Goal: Transaction & Acquisition: Purchase product/service

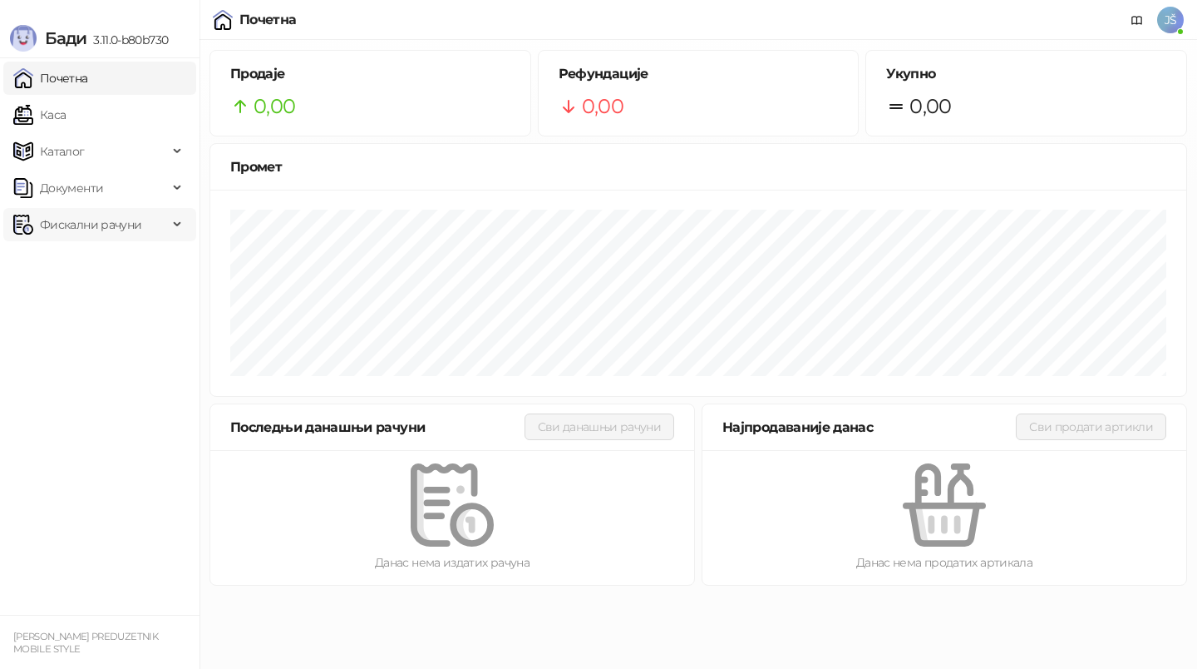
click at [109, 220] on span "Фискални рачуни" at bounding box center [90, 224] width 101 height 33
click at [108, 289] on link "По данима" at bounding box center [64, 297] width 88 height 33
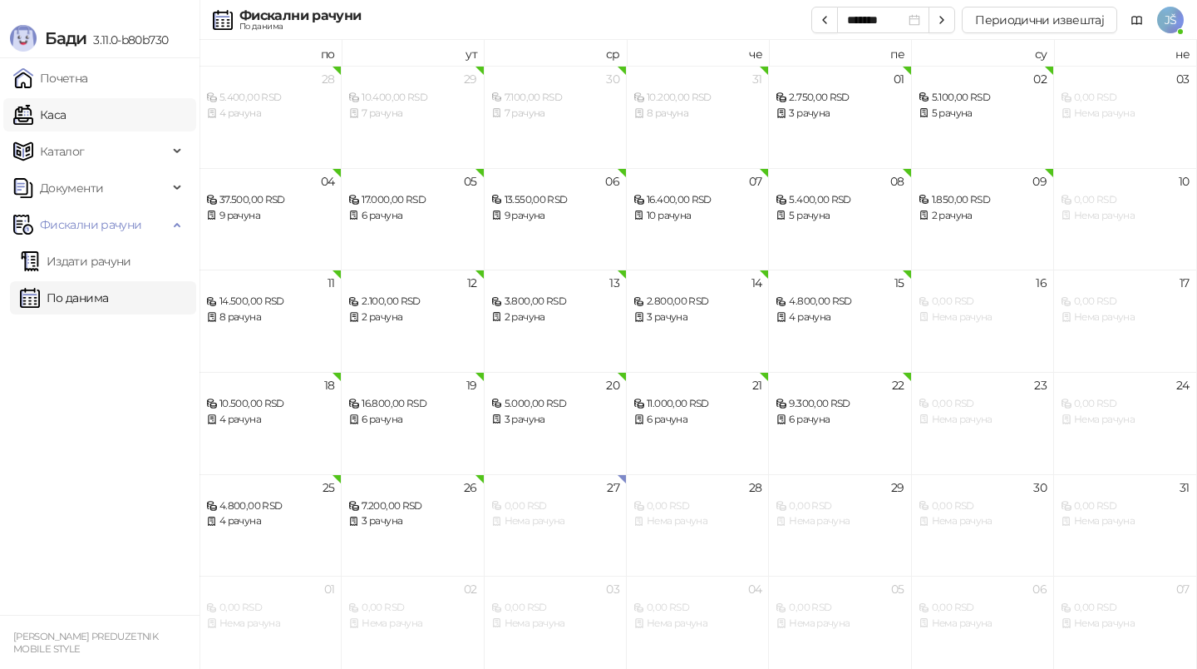
click at [57, 113] on link "Каса" at bounding box center [39, 114] width 52 height 33
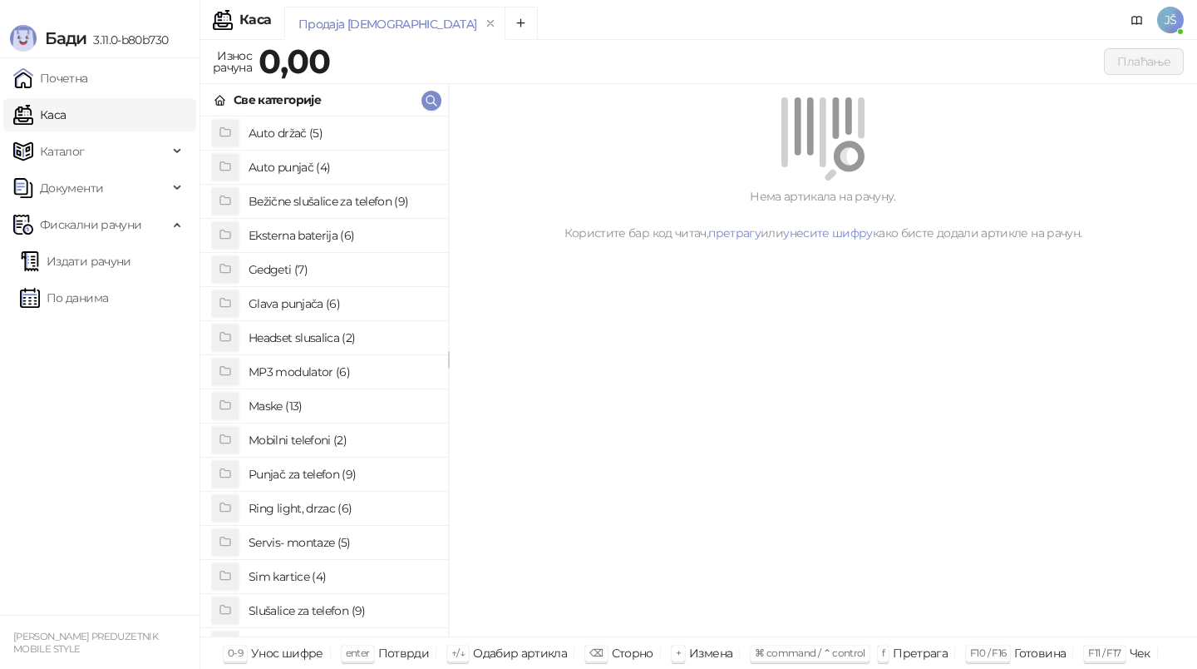
click at [339, 408] on h4 "Maske (13)" at bounding box center [342, 405] width 186 height 27
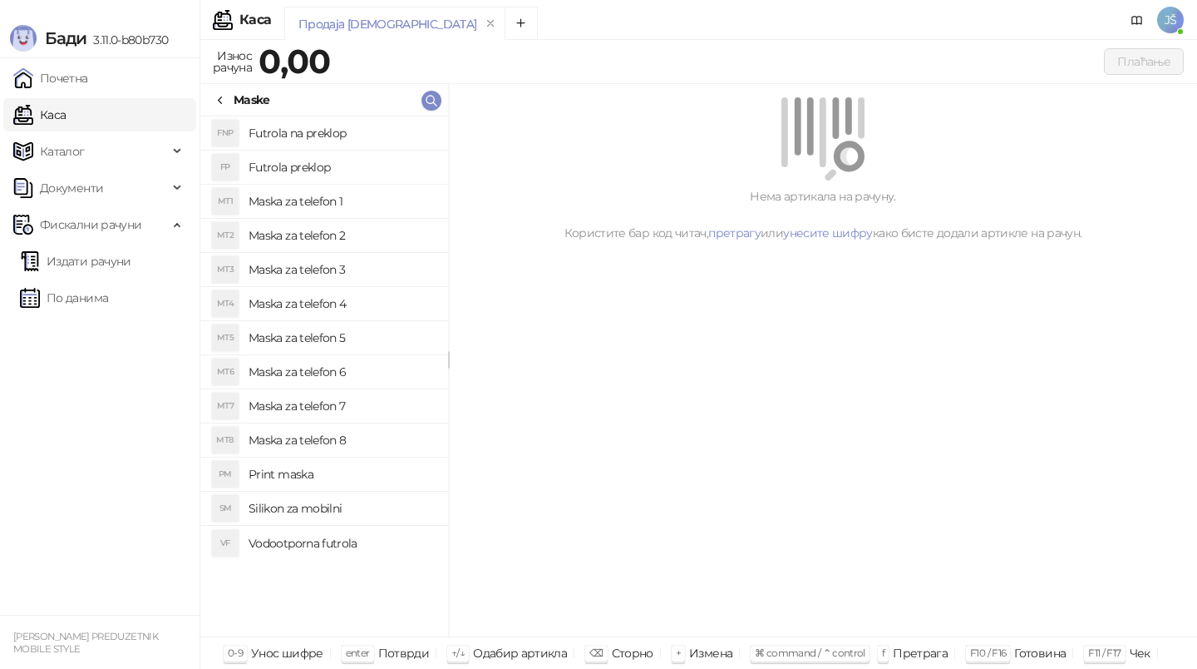
click at [363, 311] on h4 "Maska za telefon 4" at bounding box center [342, 303] width 186 height 27
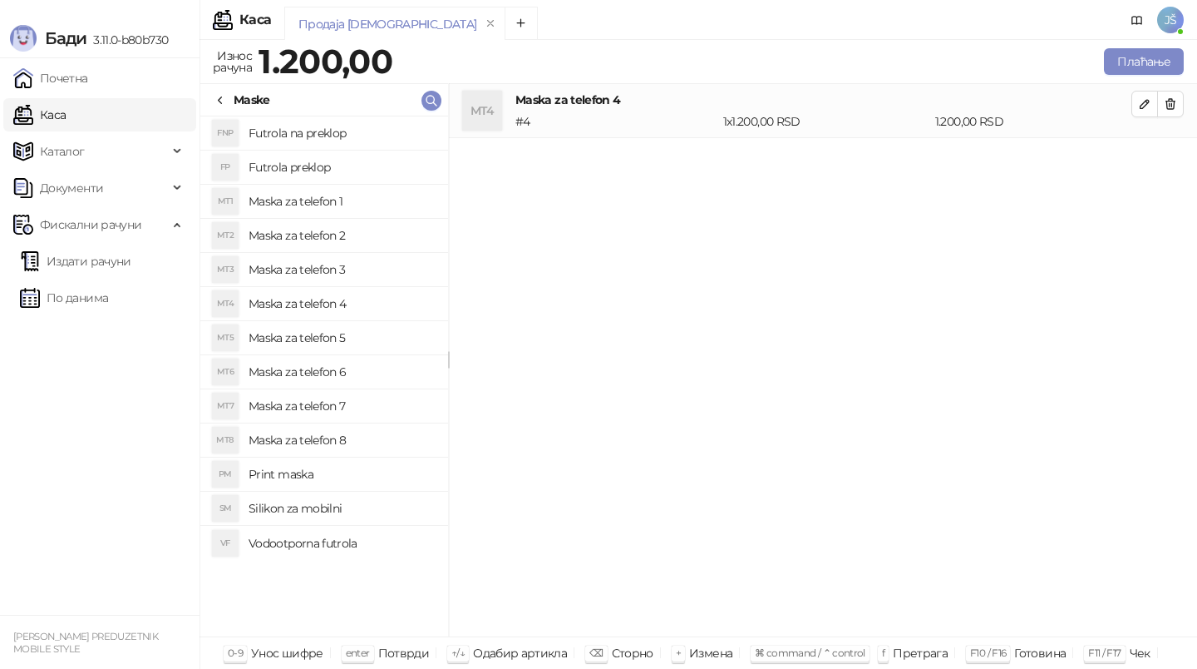
click at [373, 343] on h4 "Maska za telefon 5" at bounding box center [342, 337] width 186 height 27
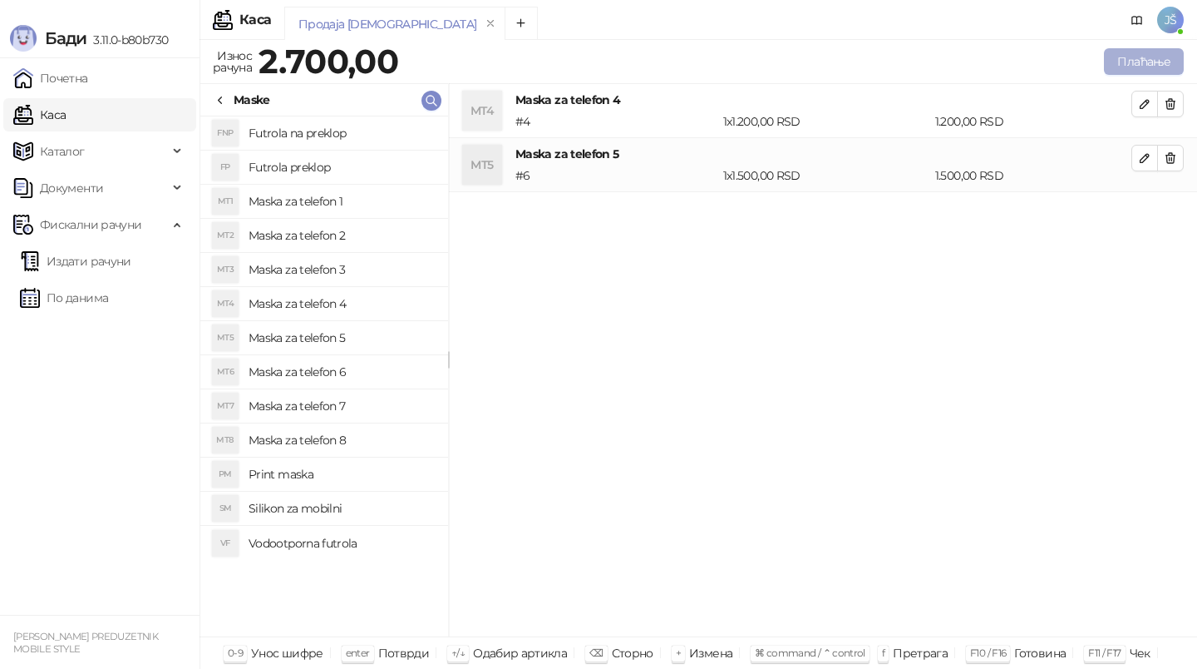
click at [1125, 63] on button "Плаћање" at bounding box center [1144, 61] width 80 height 27
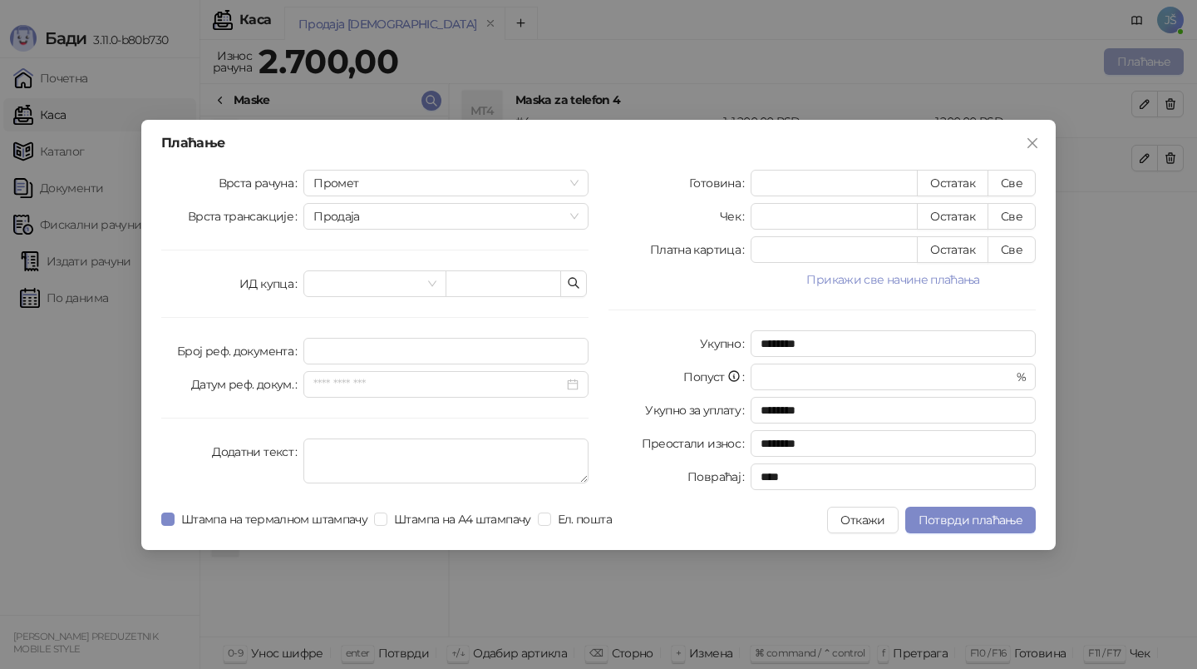
click at [1125, 63] on div "Плаћање Врста рачуна Промет Врста трансакције Продаја ИД купца Број реф. докуме…" at bounding box center [598, 334] width 1197 height 669
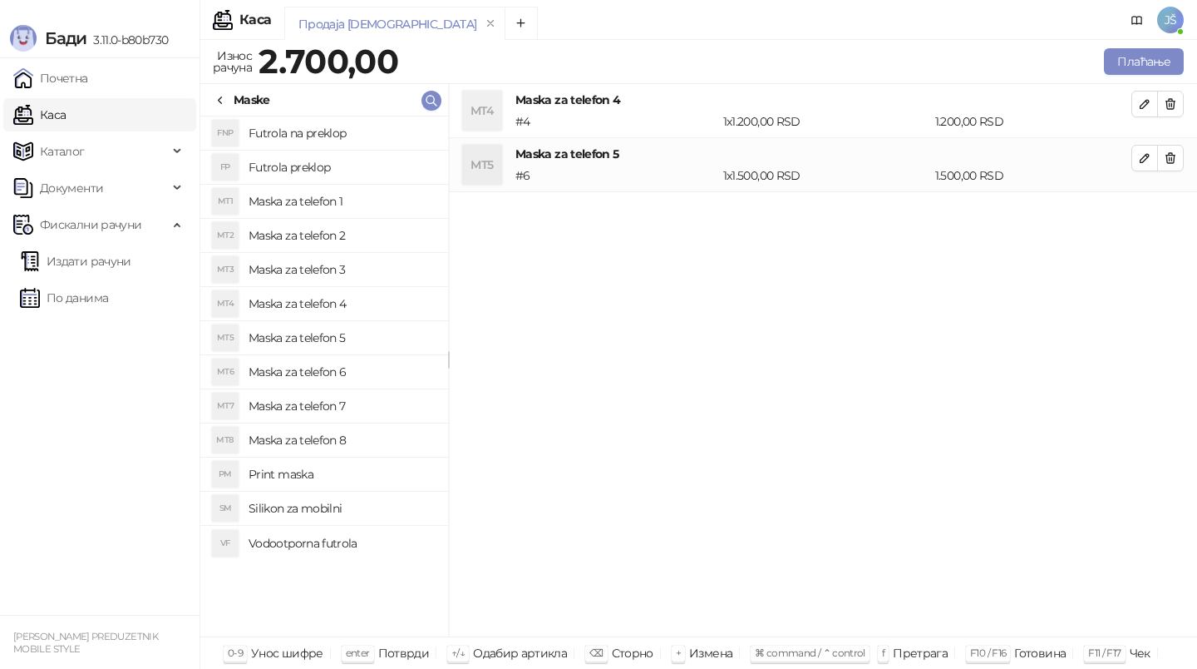
click at [225, 99] on icon at bounding box center [220, 100] width 13 height 13
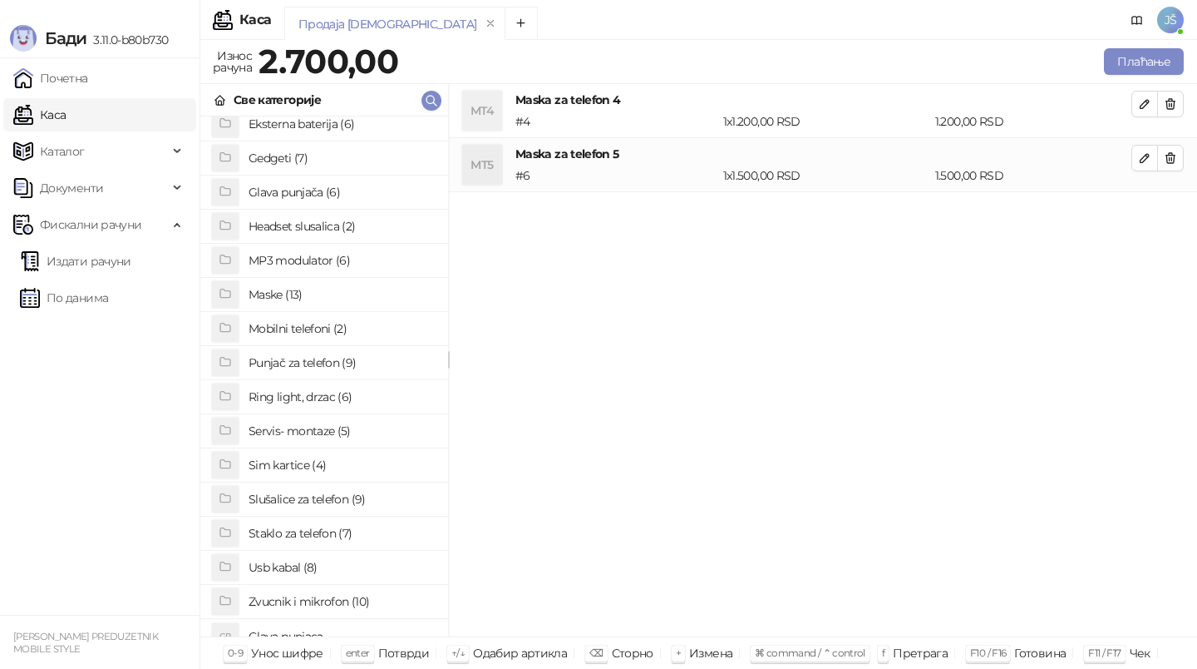
scroll to position [118, 0]
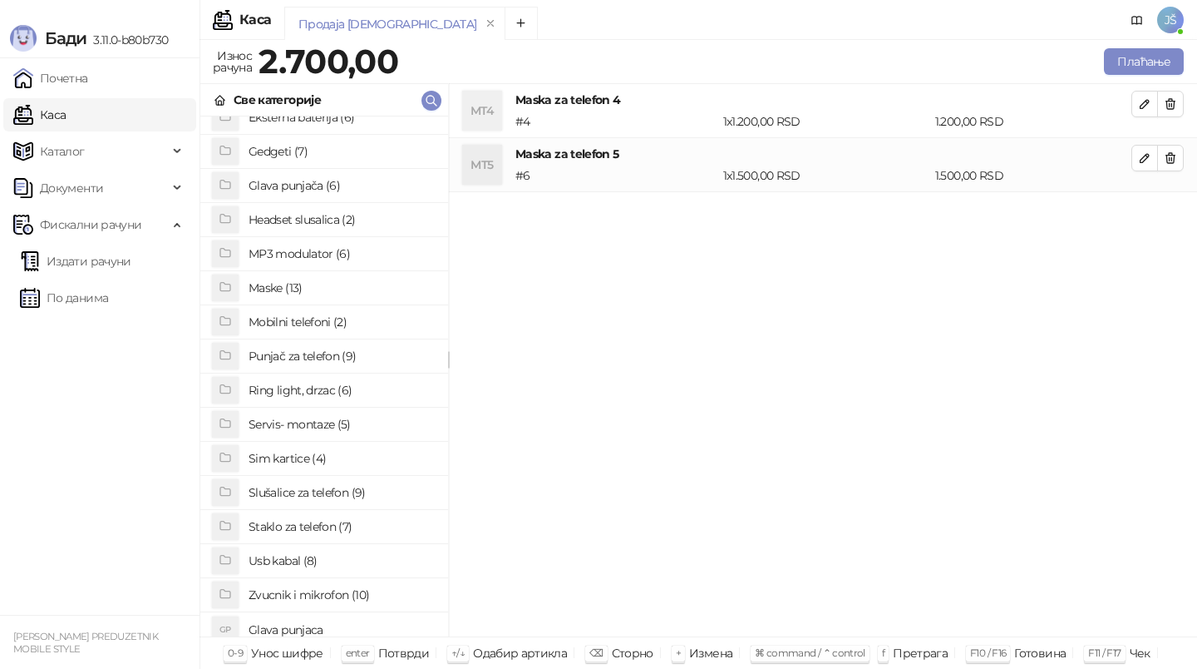
click at [325, 570] on h4 "Usb kabal (8)" at bounding box center [342, 560] width 186 height 27
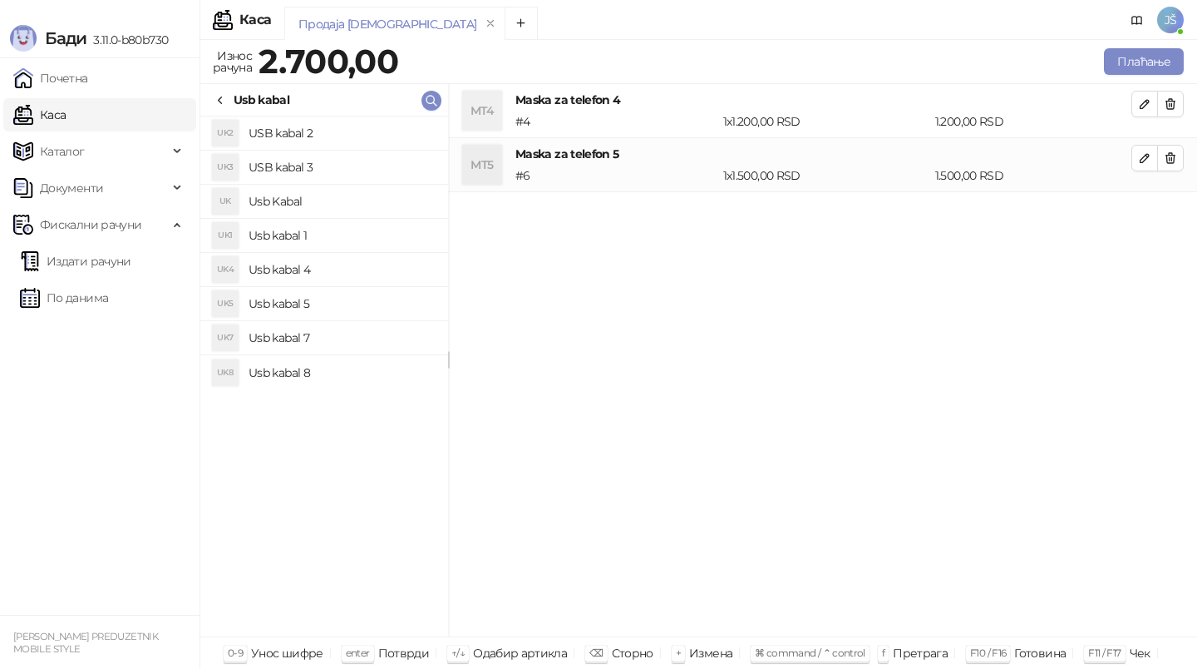
click at [320, 299] on h4 "Usb kabal 5" at bounding box center [342, 303] width 186 height 27
click at [344, 318] on li "UK5 Usb kabal 5" at bounding box center [324, 304] width 248 height 34
click at [1183, 215] on button "button" at bounding box center [1170, 212] width 27 height 27
click at [293, 337] on h4 "Usb kabal 7" at bounding box center [342, 337] width 186 height 27
click at [315, 305] on h4 "Usb kabal 5" at bounding box center [342, 303] width 186 height 27
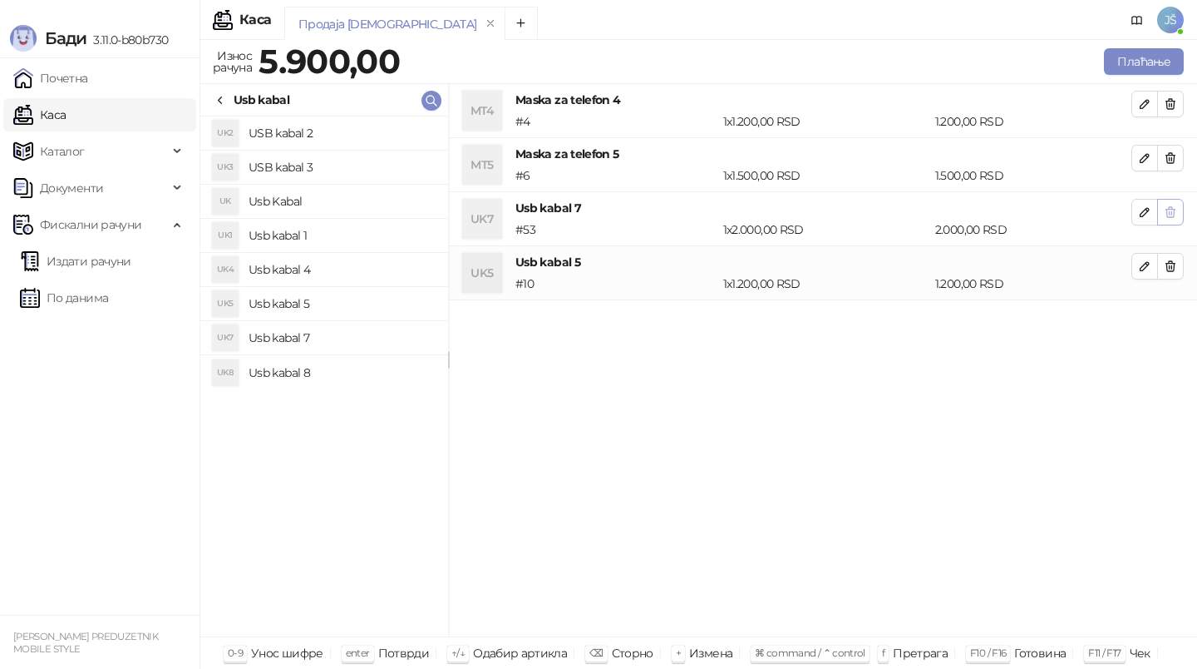
click at [1173, 218] on icon "button" at bounding box center [1170, 211] width 13 height 13
click at [1173, 259] on icon "button" at bounding box center [1170, 265] width 13 height 13
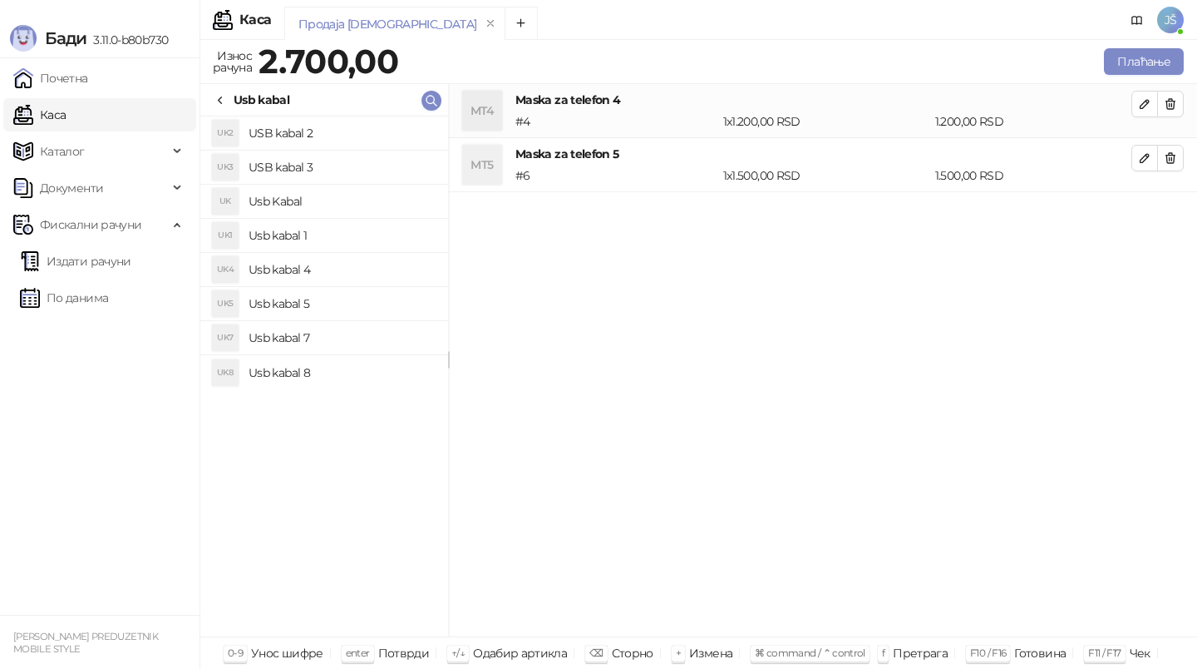
click at [284, 376] on h4 "Usb kabal 8" at bounding box center [342, 372] width 186 height 27
click at [314, 335] on h4 "Usb kabal 7" at bounding box center [342, 337] width 186 height 27
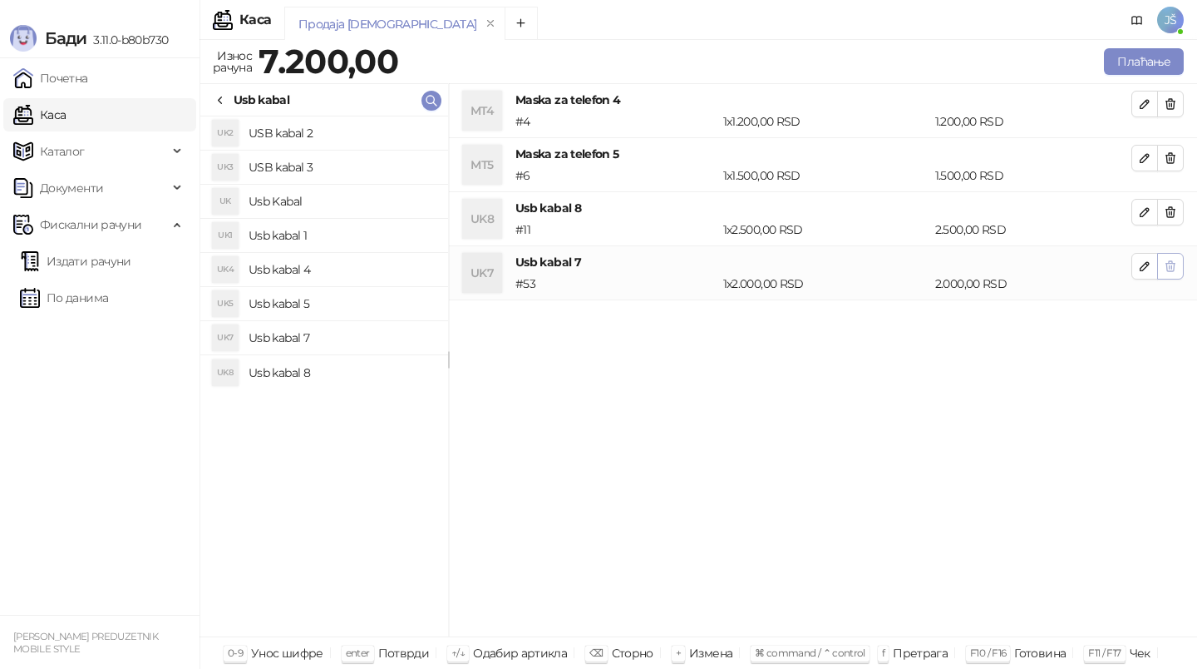
click at [1170, 269] on icon "button" at bounding box center [1170, 265] width 13 height 13
click at [1172, 214] on icon "button" at bounding box center [1170, 211] width 13 height 13
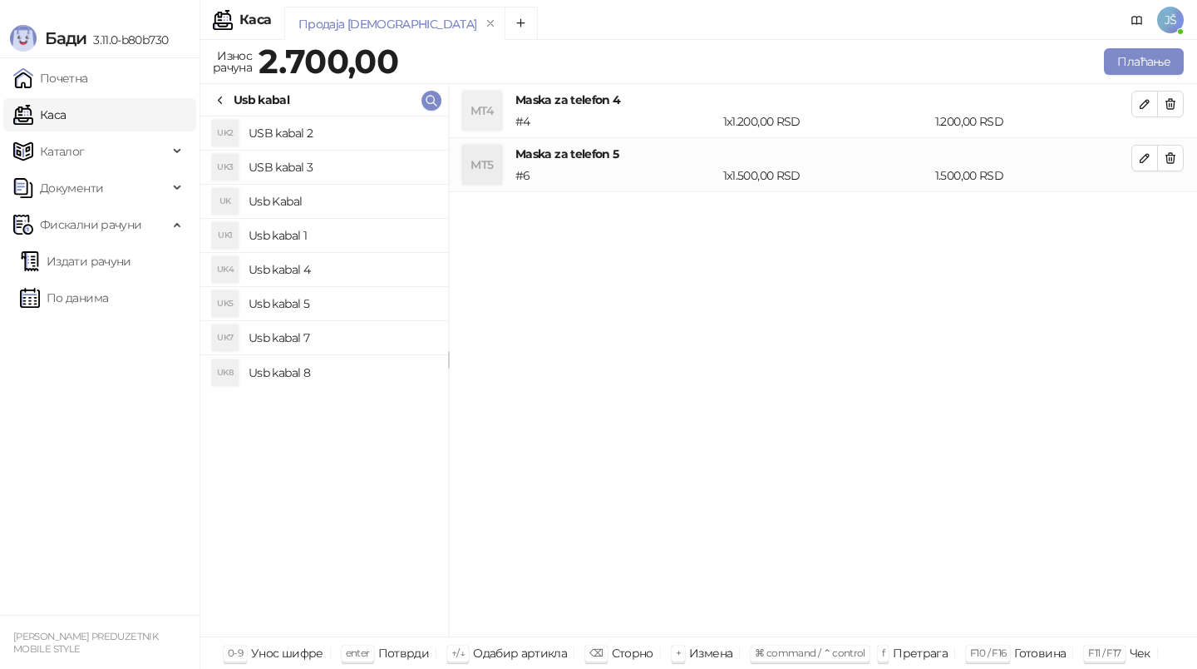
click at [313, 127] on h4 "USB kabal 2" at bounding box center [342, 133] width 186 height 27
click at [324, 175] on h4 "USB kabal 3" at bounding box center [342, 167] width 186 height 27
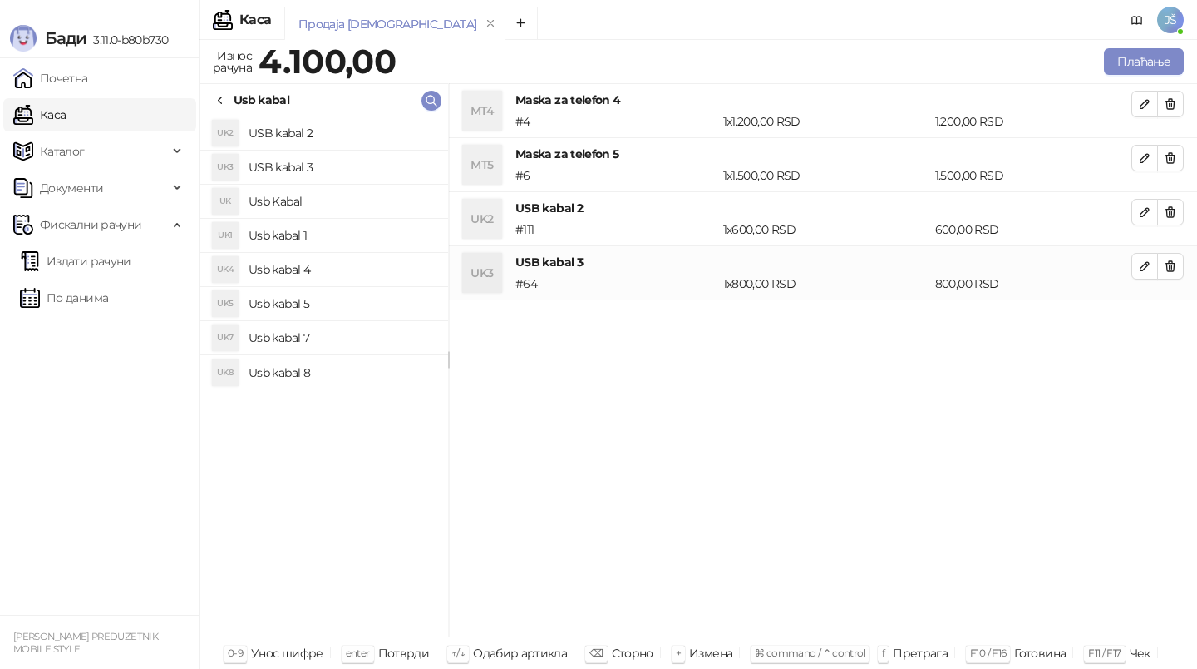
click at [336, 239] on h4 "Usb kabal 1" at bounding box center [342, 235] width 186 height 27
click at [353, 264] on h4 "Usb kabal 4" at bounding box center [342, 269] width 186 height 27
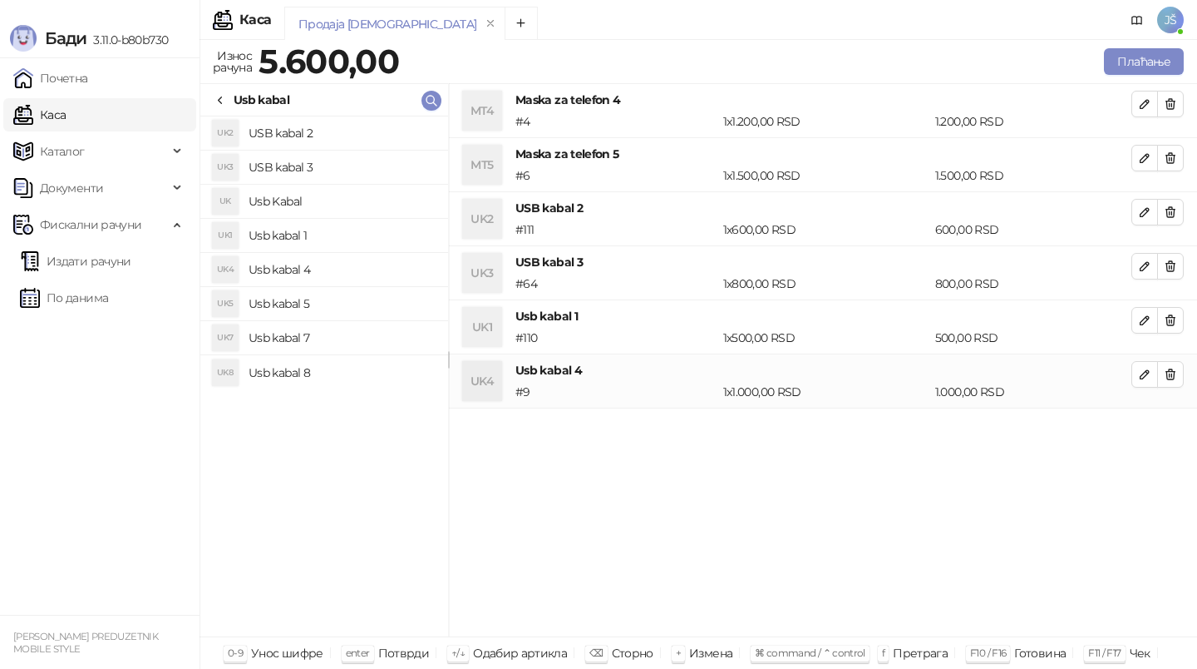
click at [363, 297] on h4 "Usb kabal 5" at bounding box center [342, 303] width 186 height 27
click at [371, 325] on h4 "Usb kabal 7" at bounding box center [342, 337] width 186 height 27
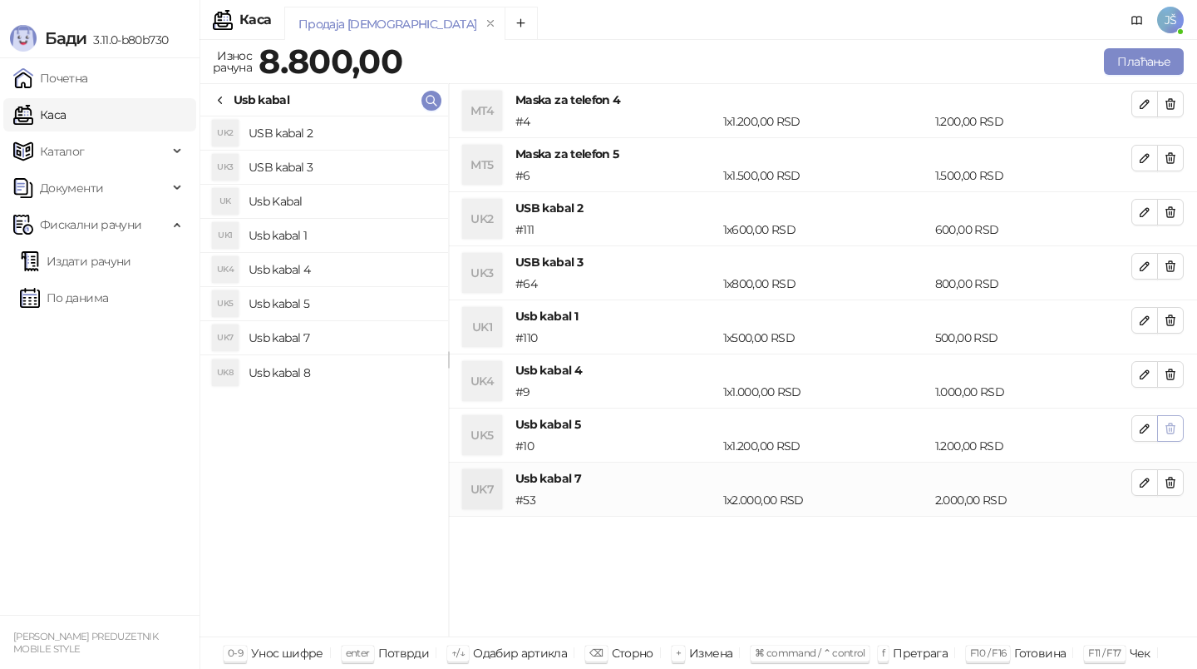
click at [1177, 430] on icon "button" at bounding box center [1170, 428] width 13 height 13
click at [1172, 377] on icon "button" at bounding box center [1170, 374] width 13 height 13
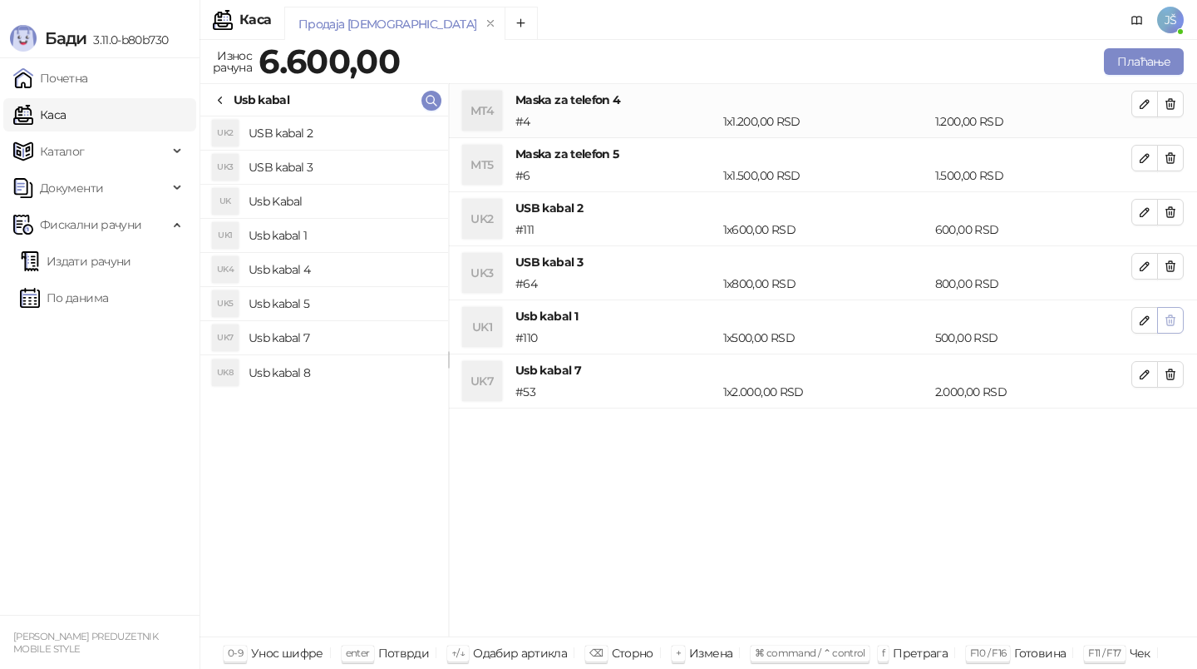
click at [1176, 312] on span "button" at bounding box center [1170, 320] width 13 height 16
click at [353, 360] on h4 "Usb kabal 8" at bounding box center [342, 372] width 186 height 27
click at [1181, 323] on button "button" at bounding box center [1170, 320] width 27 height 27
click at [1180, 320] on button "button" at bounding box center [1170, 320] width 27 height 27
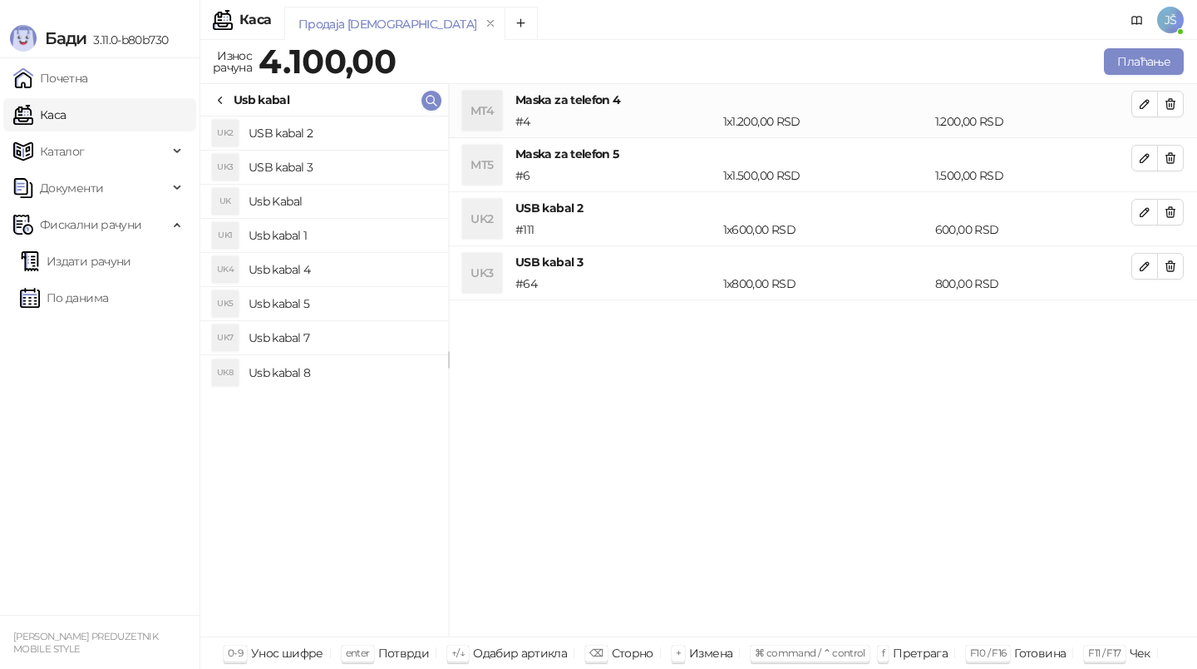
click at [409, 333] on h4 "Usb kabal 7" at bounding box center [342, 337] width 186 height 27
click at [1150, 313] on icon "button" at bounding box center [1144, 319] width 13 height 13
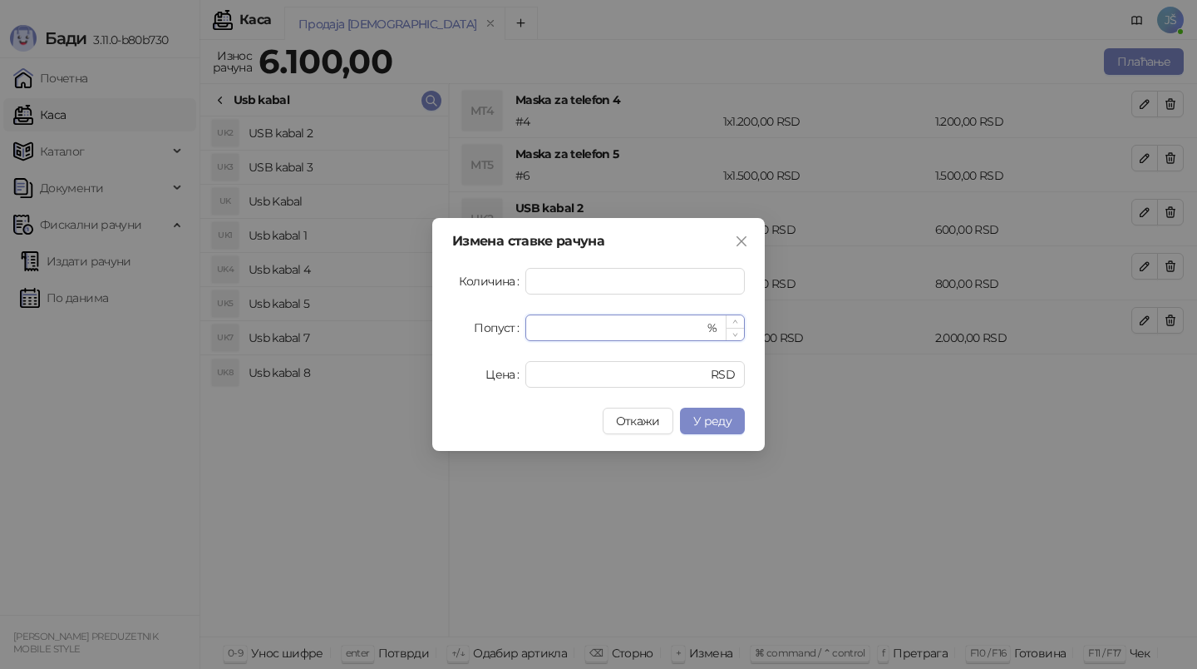
click at [634, 320] on input "*" at bounding box center [619, 327] width 169 height 25
type input "*"
click at [693, 422] on button "У реду" at bounding box center [712, 420] width 65 height 27
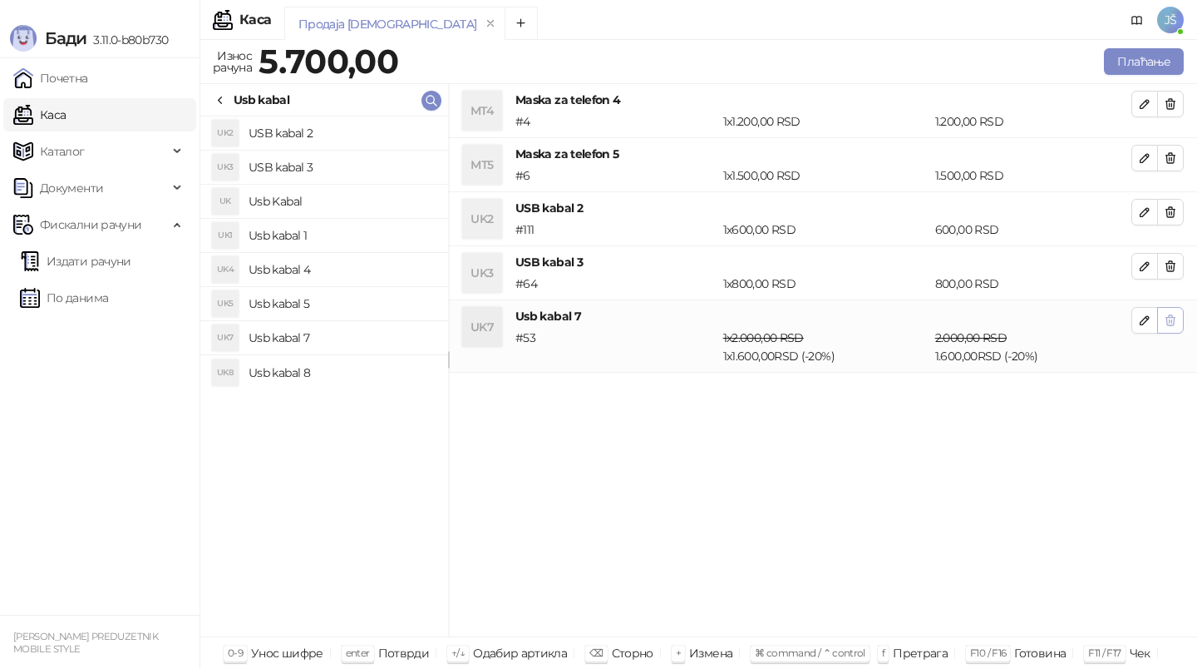
click at [1177, 326] on button "button" at bounding box center [1170, 320] width 27 height 27
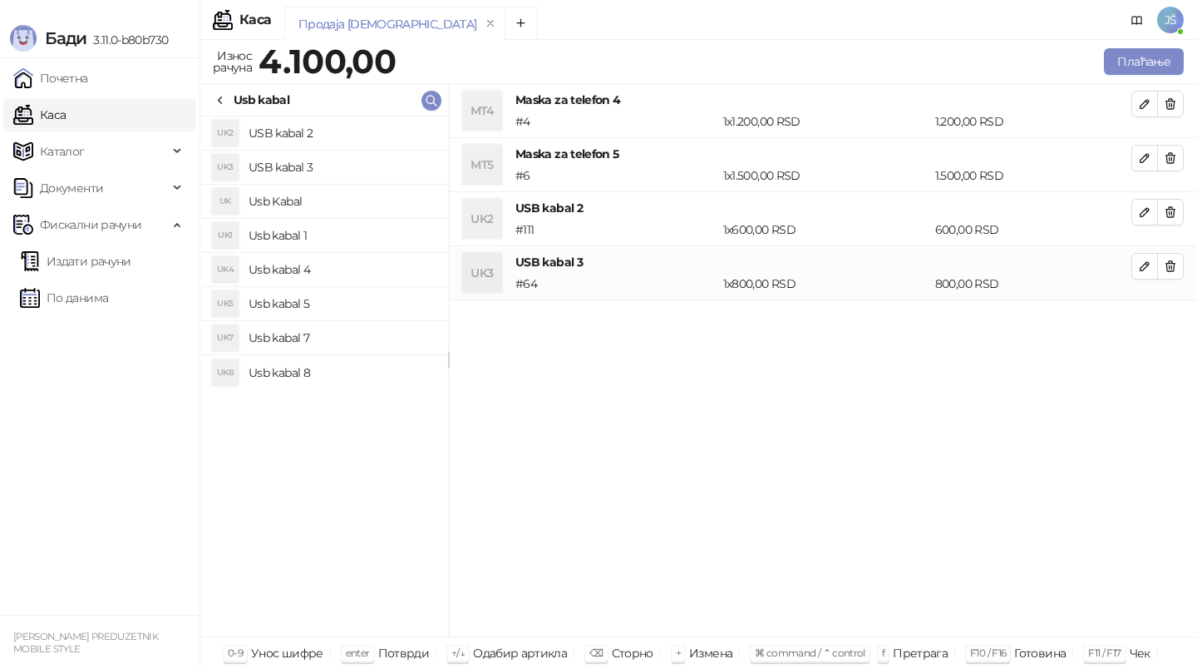
click at [308, 336] on h4 "Usb kabal 7" at bounding box center [342, 337] width 186 height 27
click at [1138, 323] on icon "button" at bounding box center [1144, 319] width 13 height 13
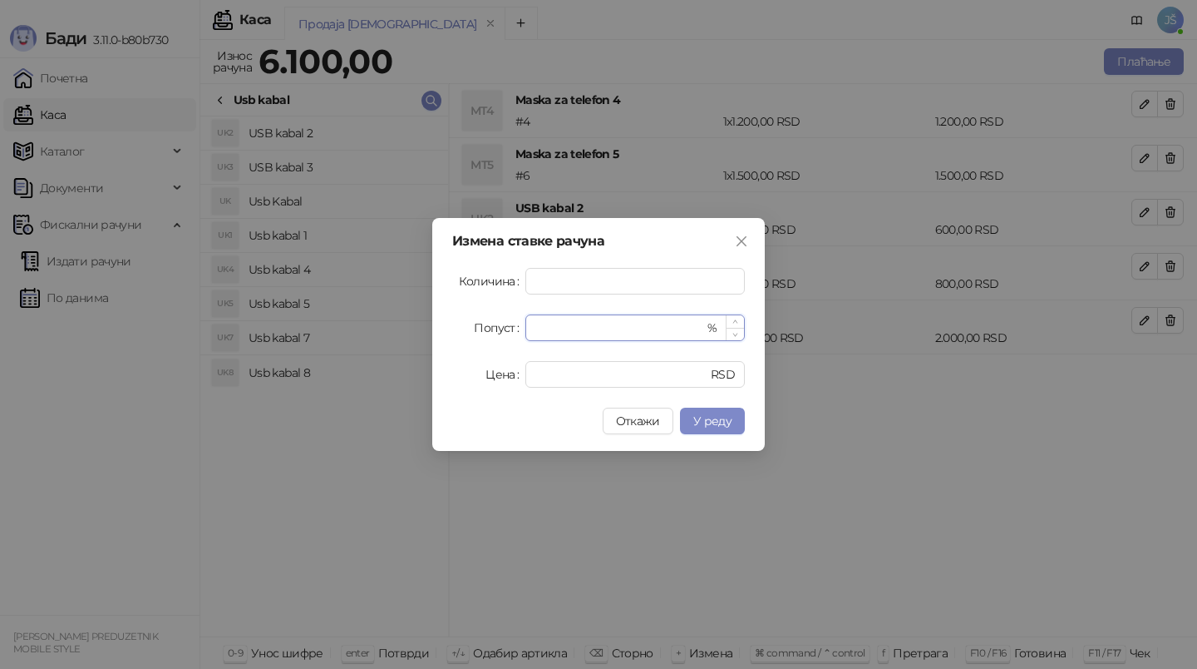
click at [683, 333] on input "*" at bounding box center [619, 327] width 169 height 25
type input "*"
type input "**"
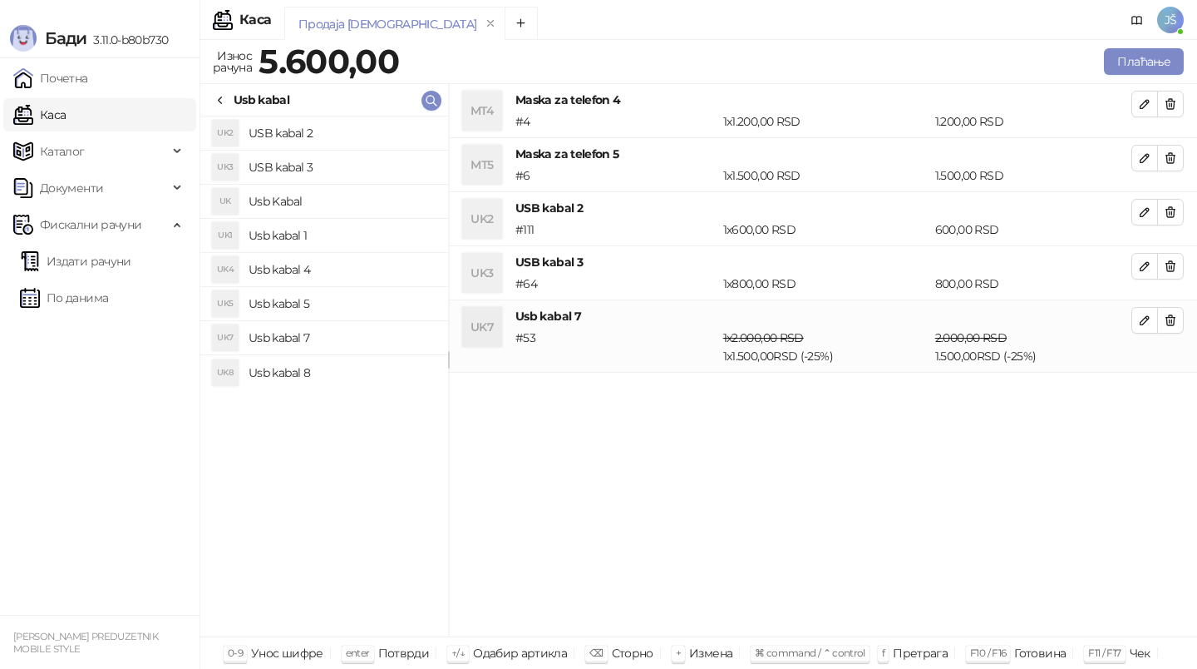
click at [220, 101] on icon at bounding box center [220, 100] width 3 height 7
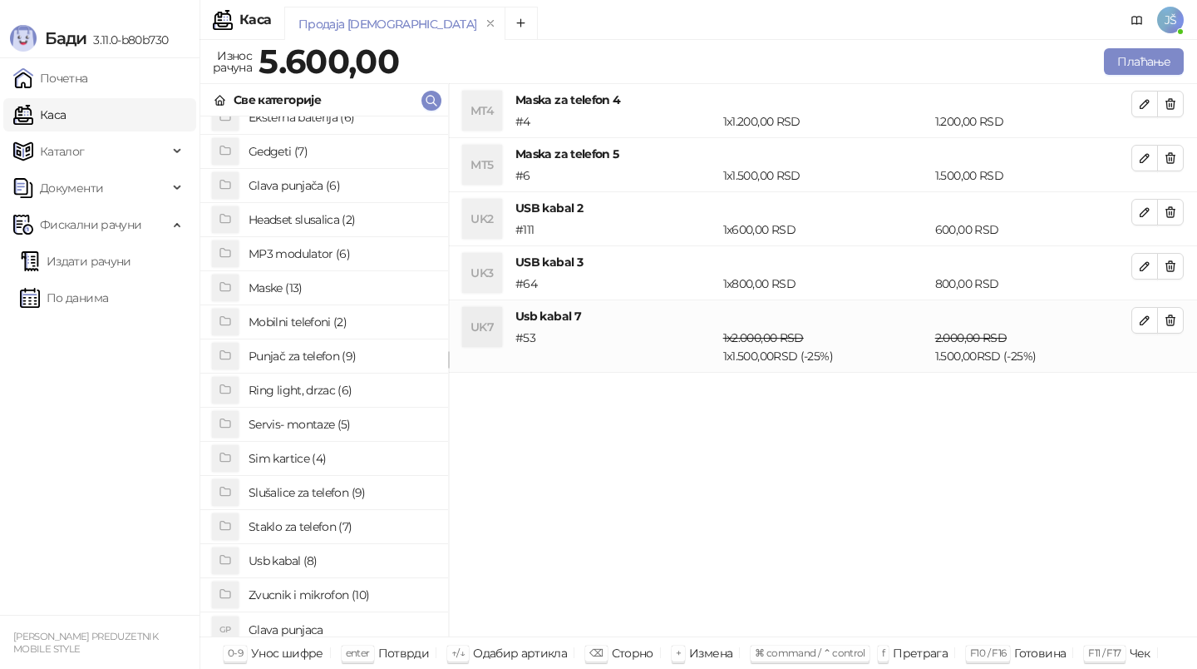
scroll to position [128, 0]
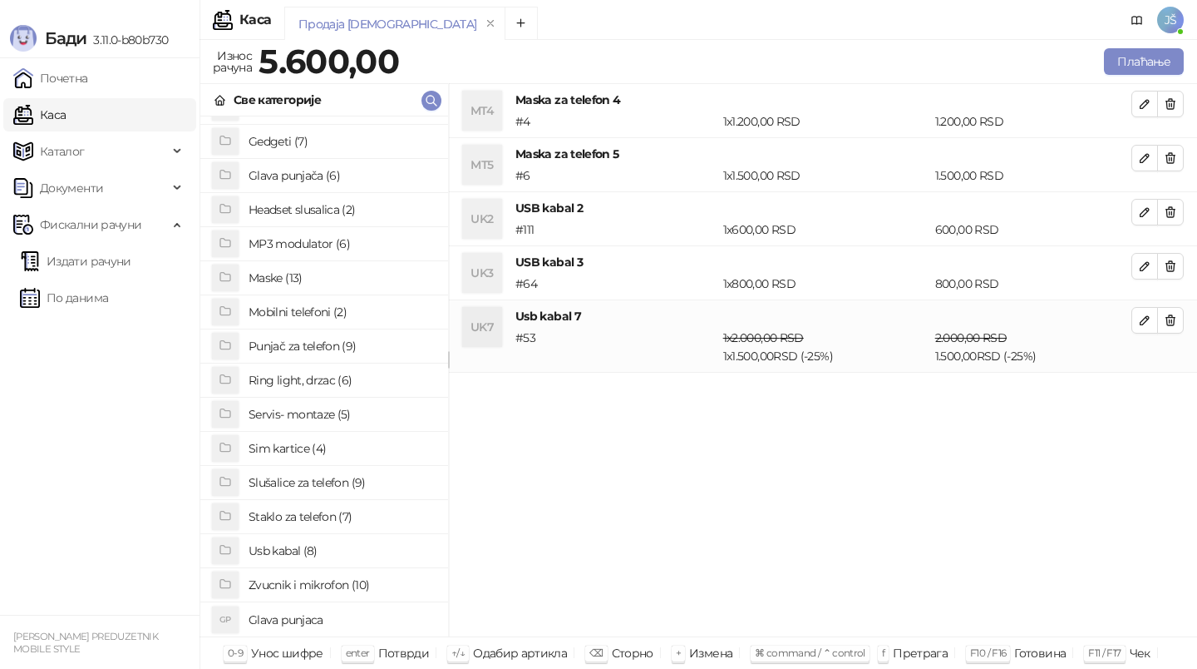
click at [314, 587] on h4 "Zvucnik i mikrofon (10)" at bounding box center [342, 584] width 186 height 27
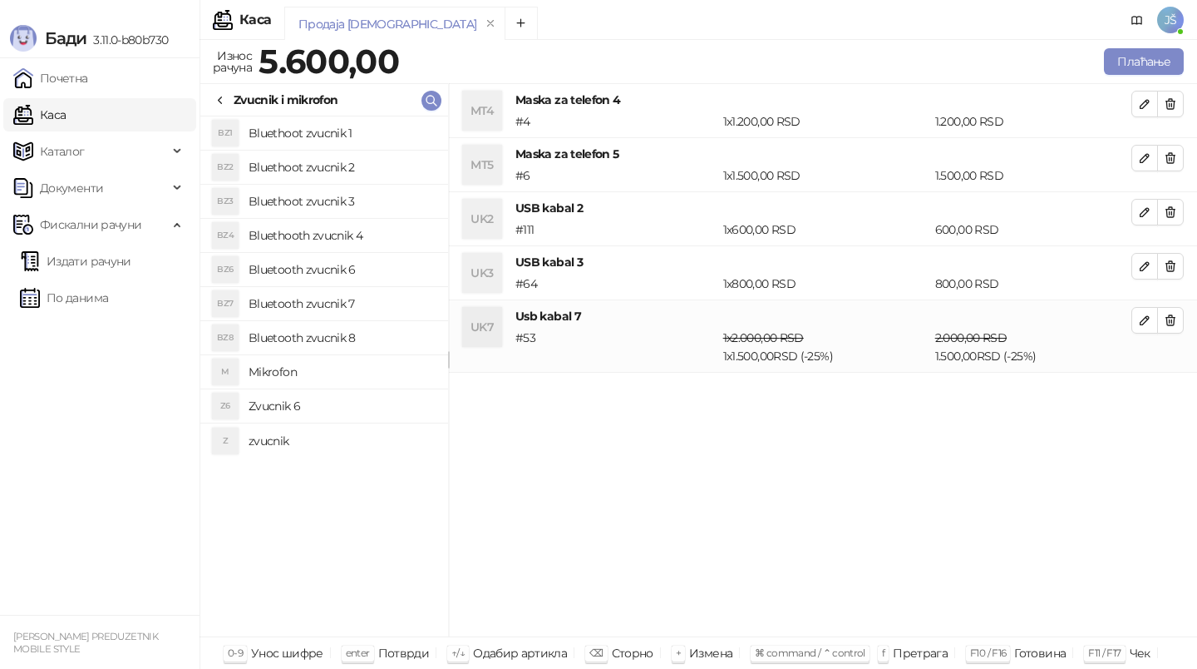
click at [347, 310] on h4 "Bluetooth zvucnik 7" at bounding box center [342, 303] width 186 height 27
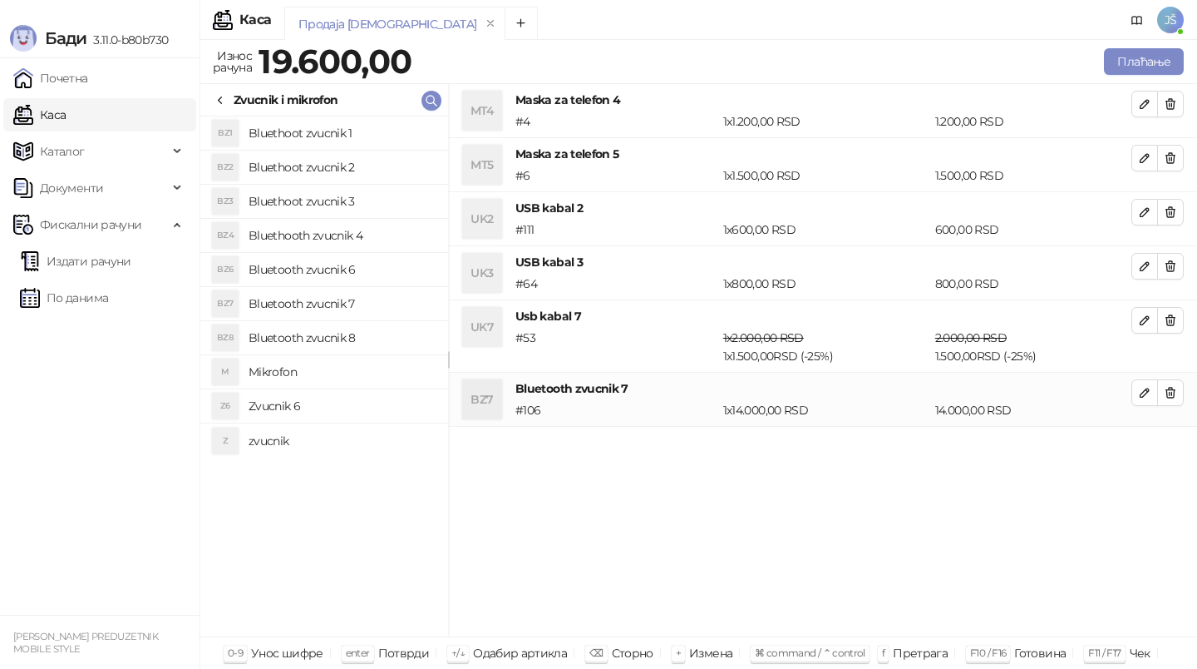
click at [353, 328] on h4 "Bluetooth zvucnik 8" at bounding box center [342, 337] width 186 height 27
click at [370, 391] on li "Z6 Zvucnik 6" at bounding box center [324, 406] width 248 height 34
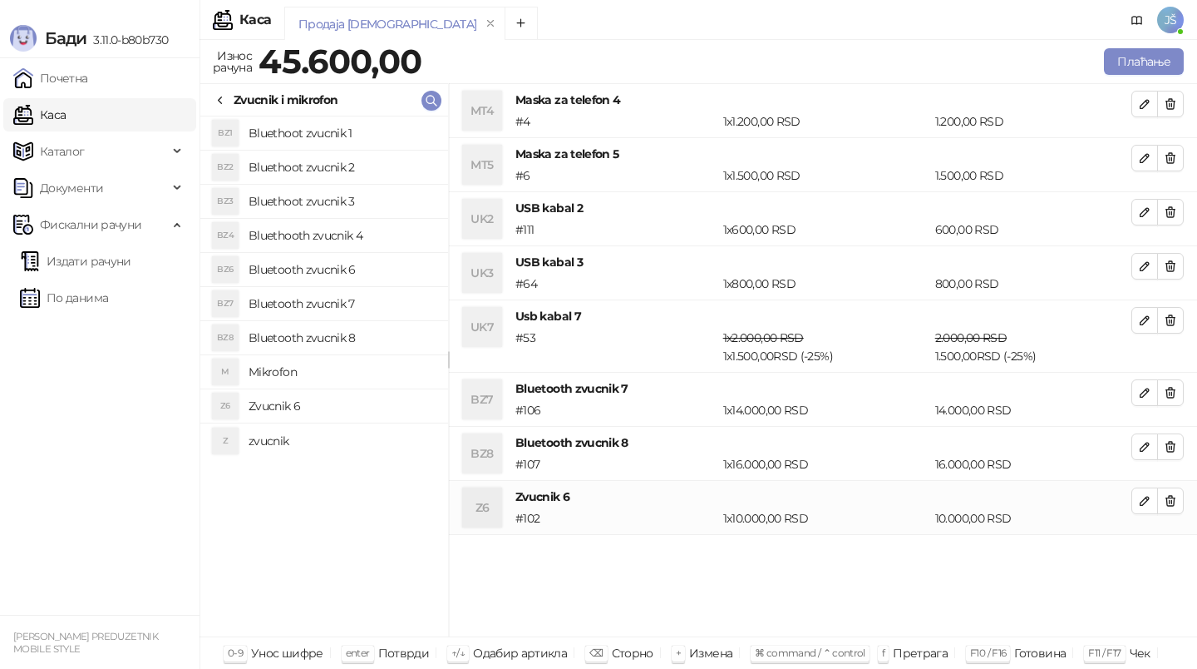
click at [382, 378] on h4 "Mikrofon" at bounding box center [342, 371] width 186 height 27
click at [1169, 389] on icon "button" at bounding box center [1171, 392] width 9 height 10
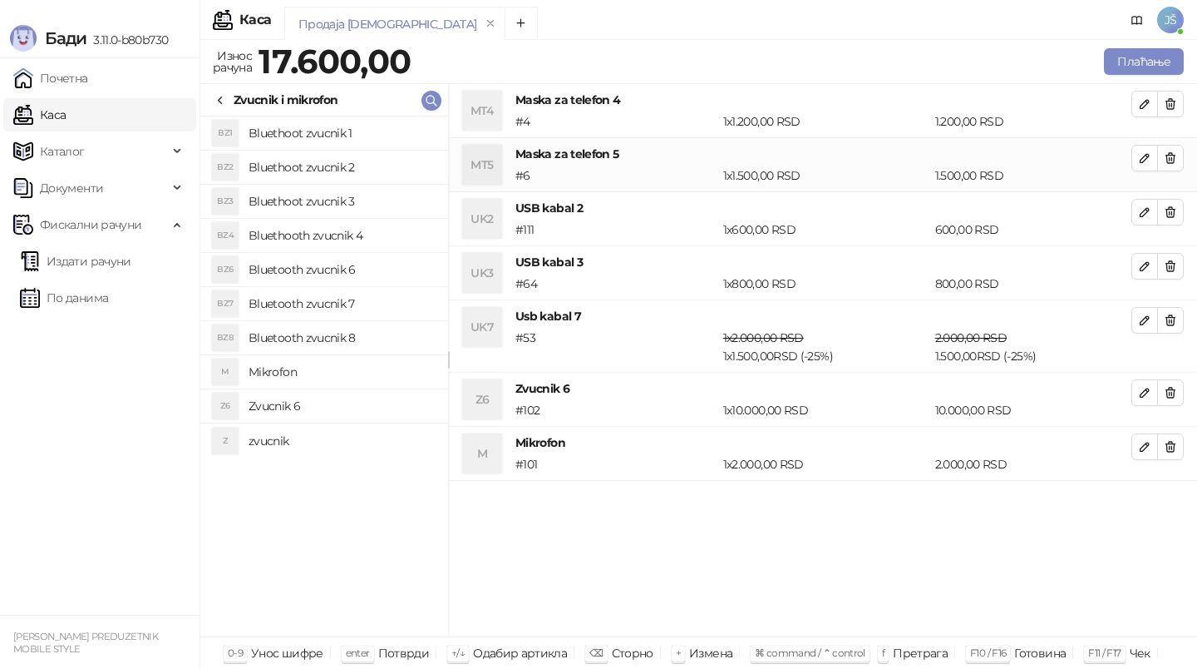
click at [1169, 389] on icon "button" at bounding box center [1171, 392] width 9 height 10
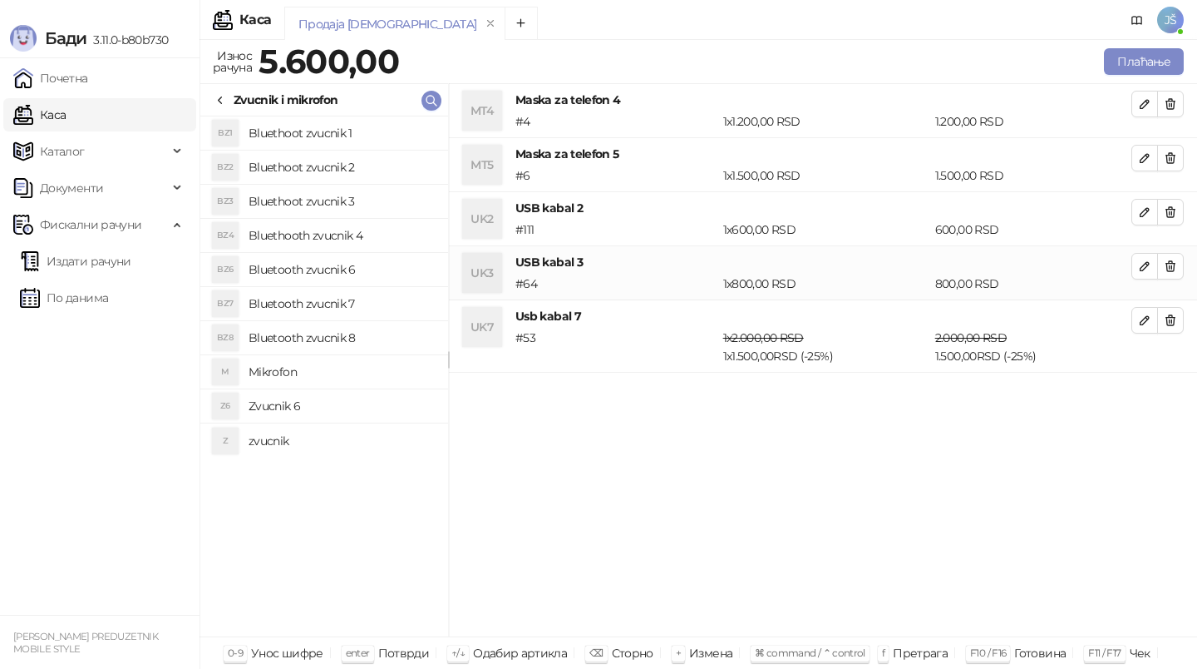
click at [390, 225] on h4 "Bluethooth zvucnik 4" at bounding box center [342, 235] width 186 height 27
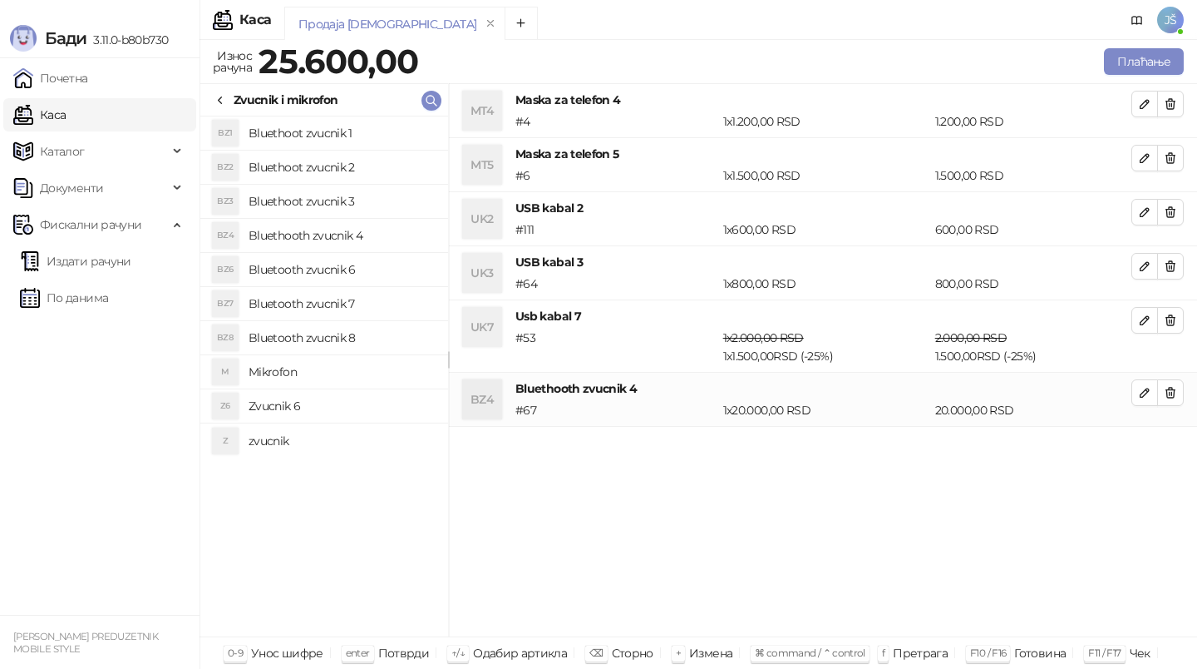
click at [380, 205] on h4 "Bluethoot zvucnik 3" at bounding box center [342, 201] width 186 height 27
click at [376, 164] on h4 "Bluethoot zvucnik 2" at bounding box center [342, 167] width 186 height 27
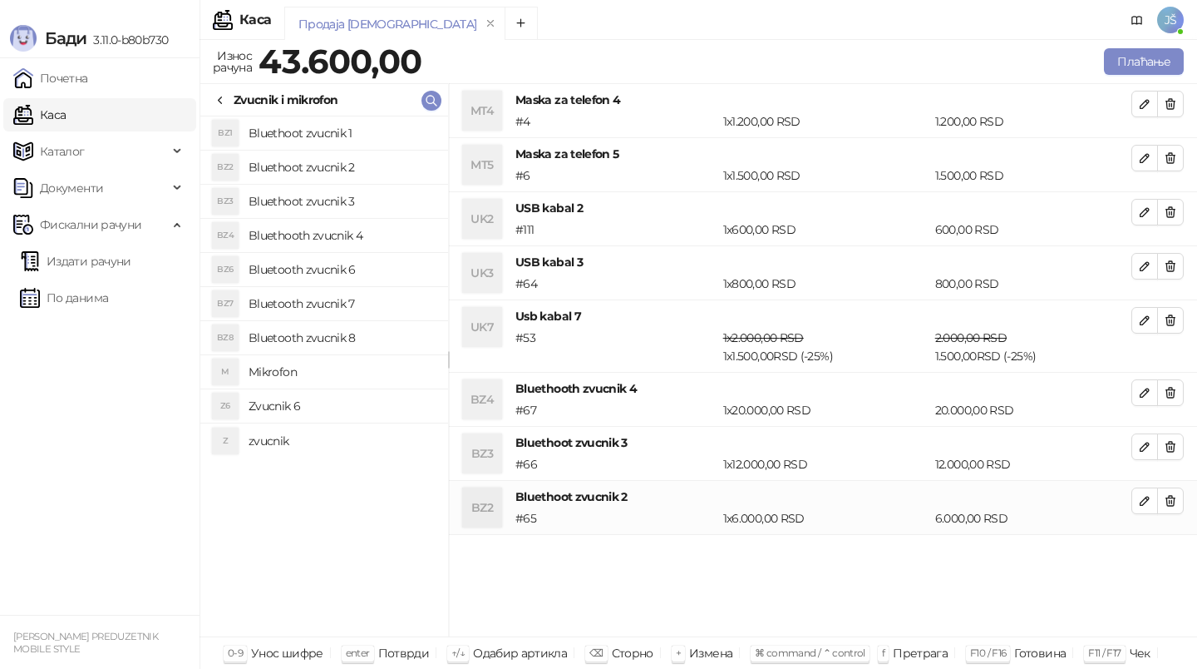
click at [368, 136] on h4 "Bluethoot zvucnik 1" at bounding box center [342, 133] width 186 height 27
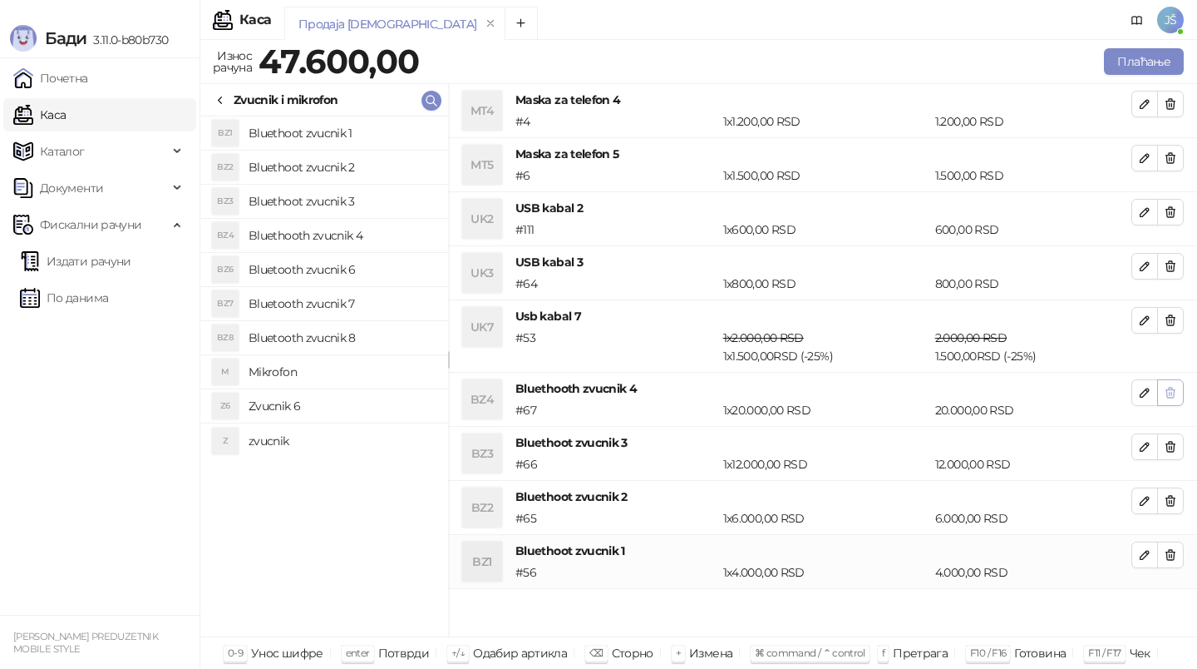
click at [1172, 397] on icon "button" at bounding box center [1171, 392] width 9 height 10
click at [1172, 442] on icon "button" at bounding box center [1171, 447] width 9 height 10
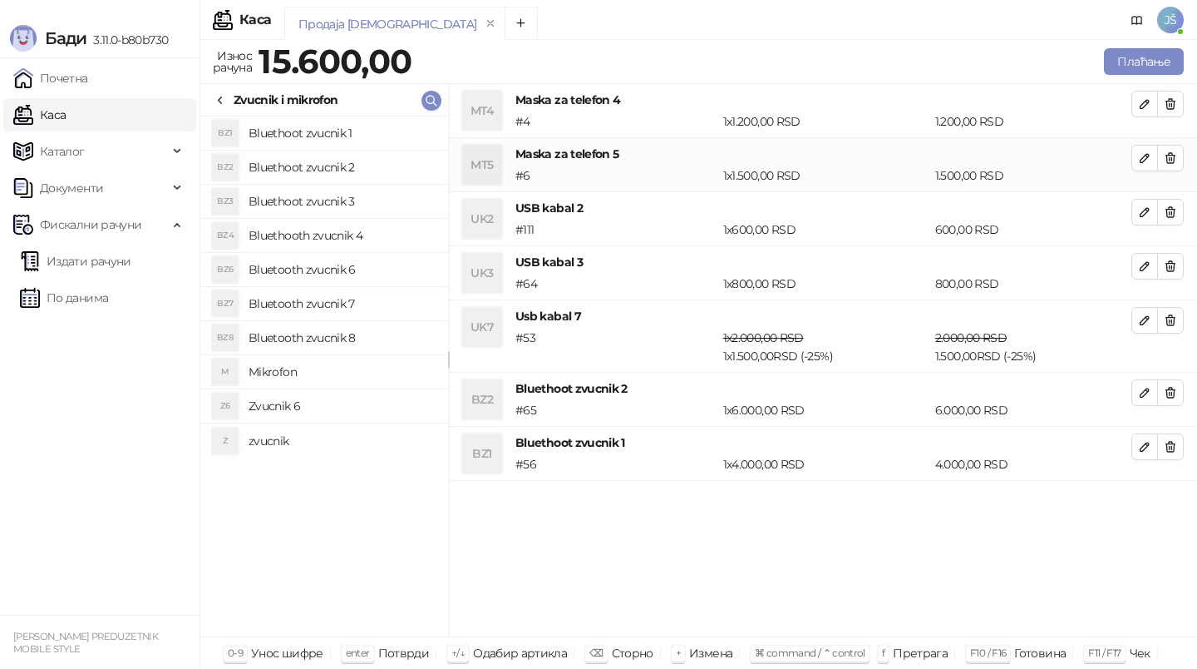
click at [1172, 397] on icon "button" at bounding box center [1171, 392] width 9 height 10
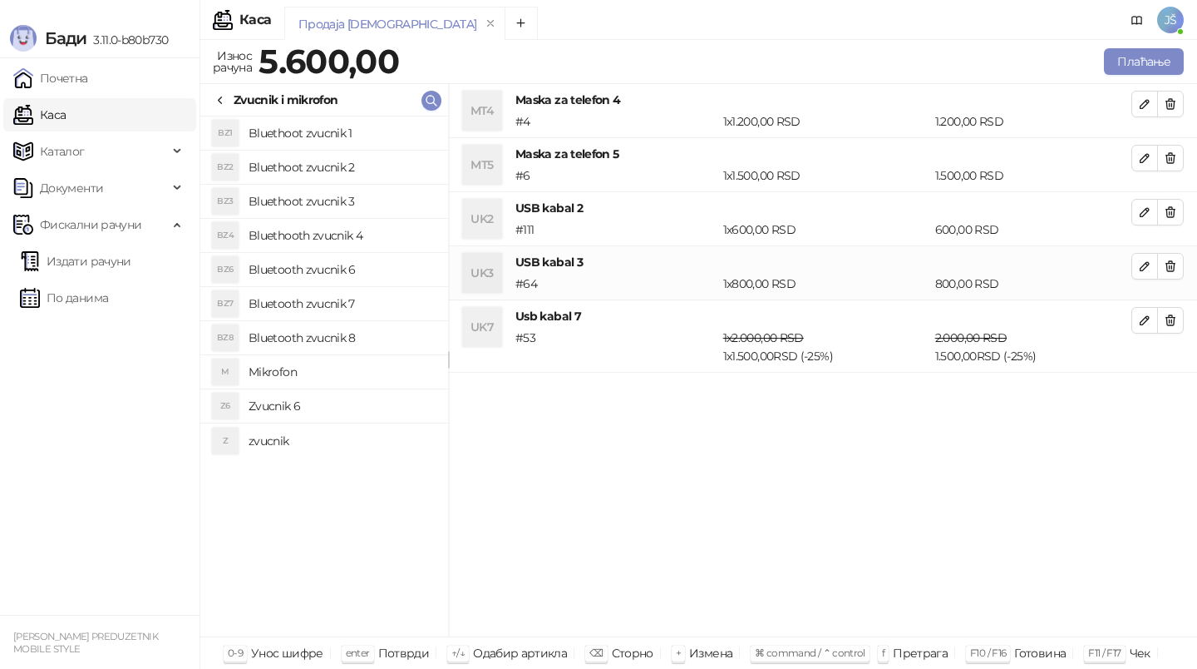
click at [407, 268] on h4 "Bluetooth zvucnik 6" at bounding box center [342, 269] width 186 height 27
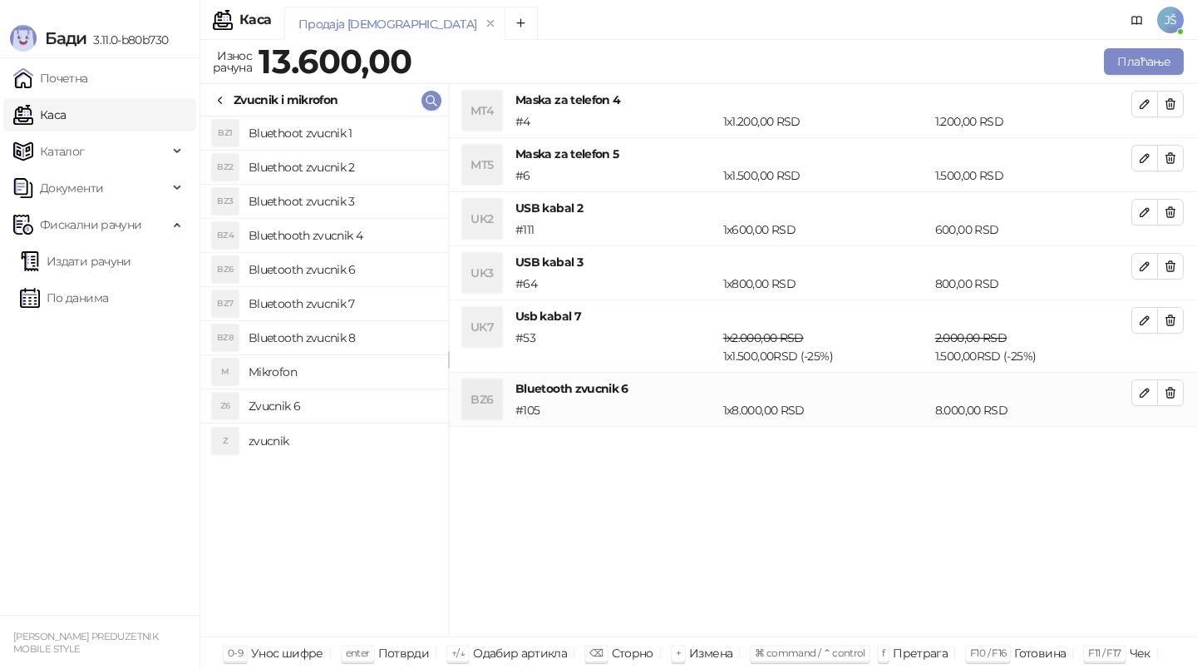
click at [394, 337] on h4 "Bluetooth zvucnik 8" at bounding box center [342, 337] width 186 height 27
click at [1170, 390] on icon "button" at bounding box center [1170, 392] width 13 height 13
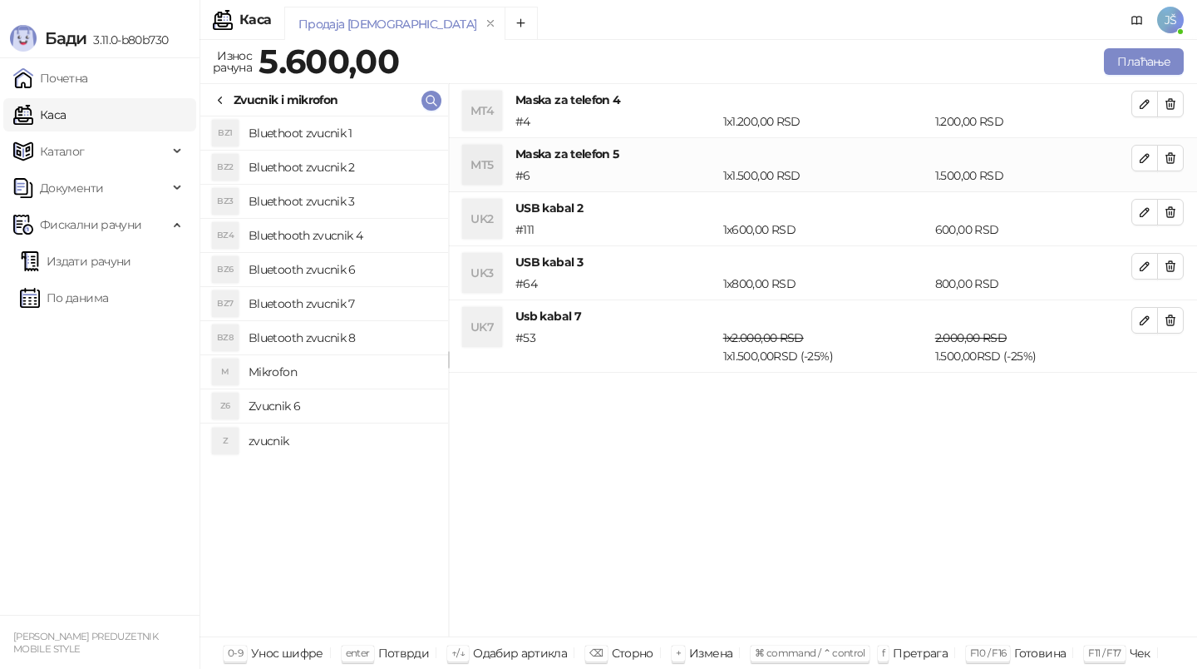
click at [338, 333] on h4 "Bluetooth zvucnik 8" at bounding box center [342, 337] width 186 height 27
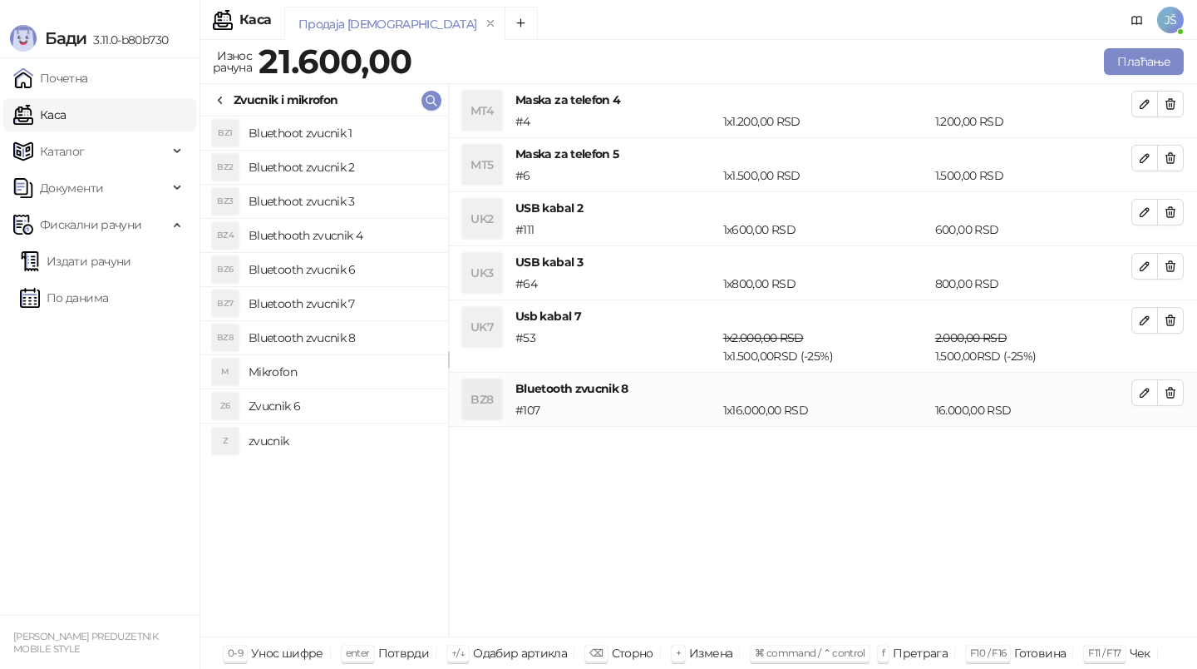
click at [358, 304] on h4 "Bluetooth zvucnik 7" at bounding box center [342, 303] width 186 height 27
click at [1171, 391] on icon "button" at bounding box center [1170, 392] width 13 height 13
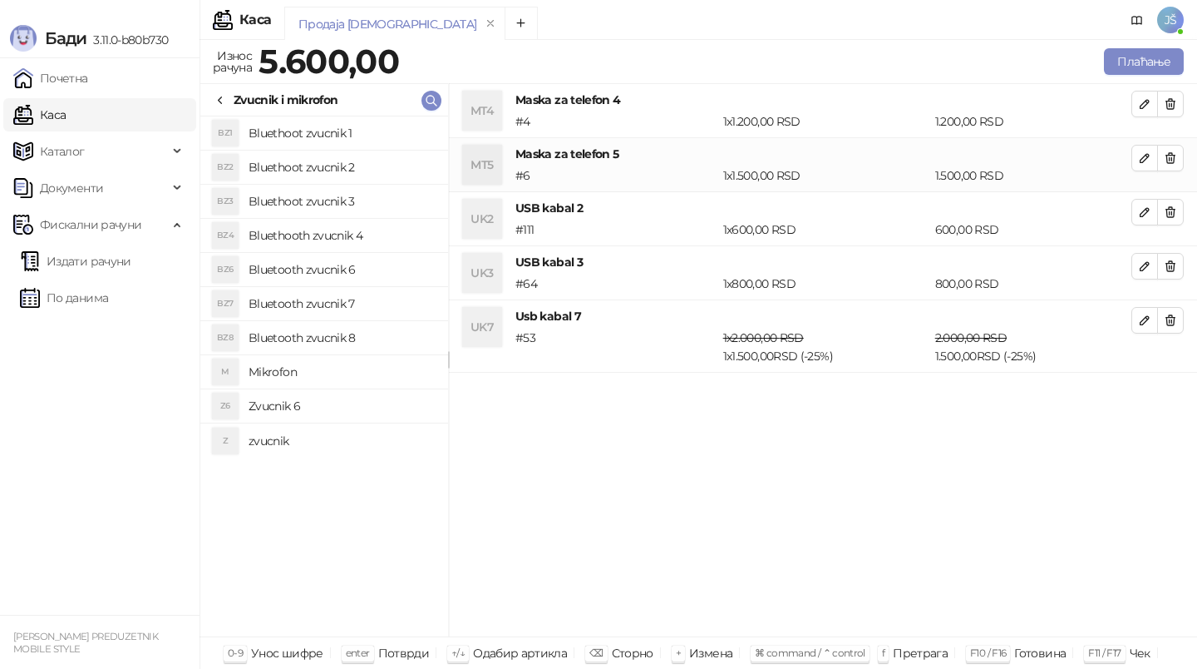
click at [231, 96] on div "Zvucnik i mikrofon" at bounding box center [276, 100] width 124 height 18
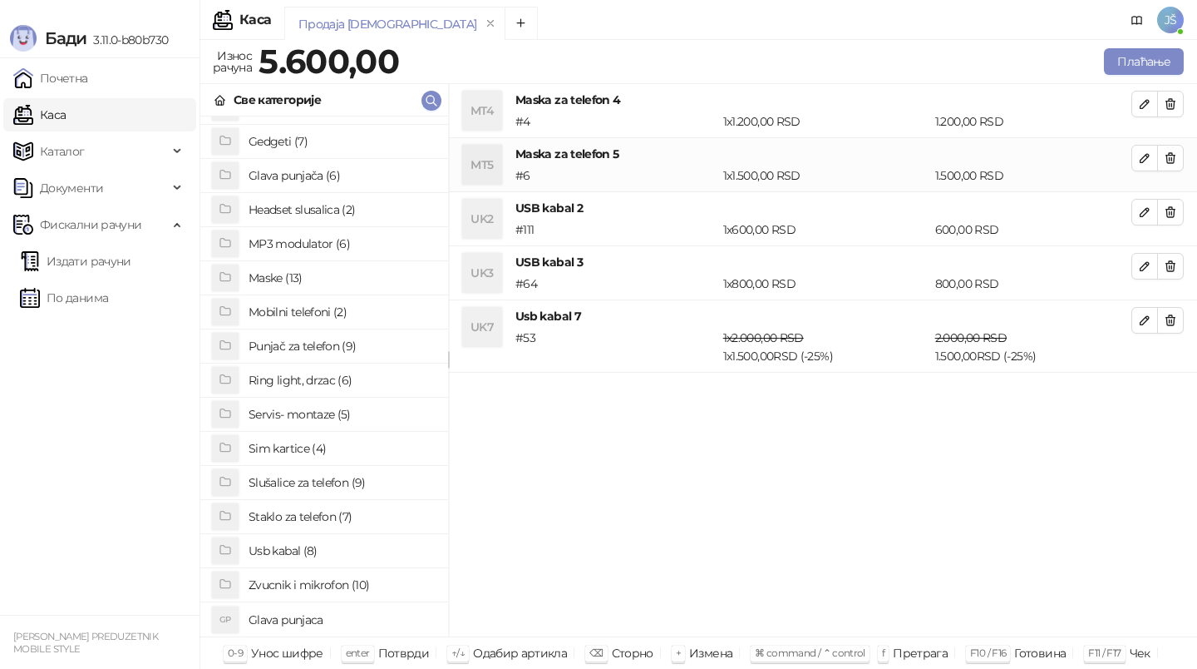
click at [341, 584] on h4 "Zvucnik i mikrofon (10)" at bounding box center [342, 584] width 186 height 27
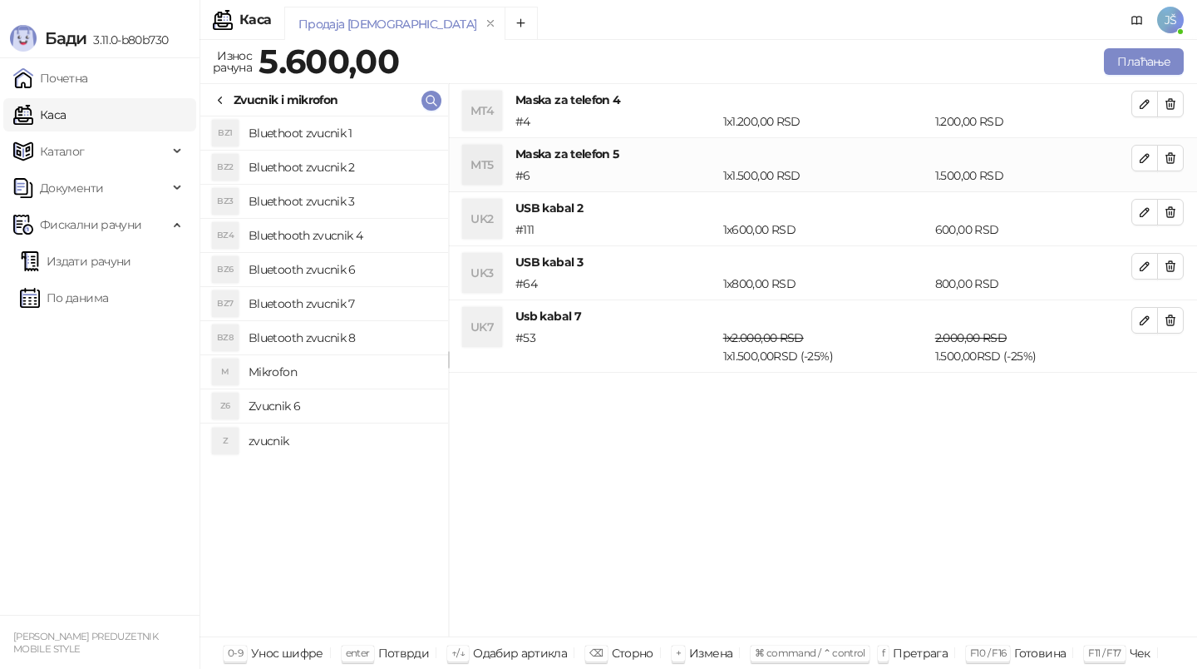
click at [321, 131] on h4 "Bluethoot zvucnik 1" at bounding box center [342, 133] width 186 height 27
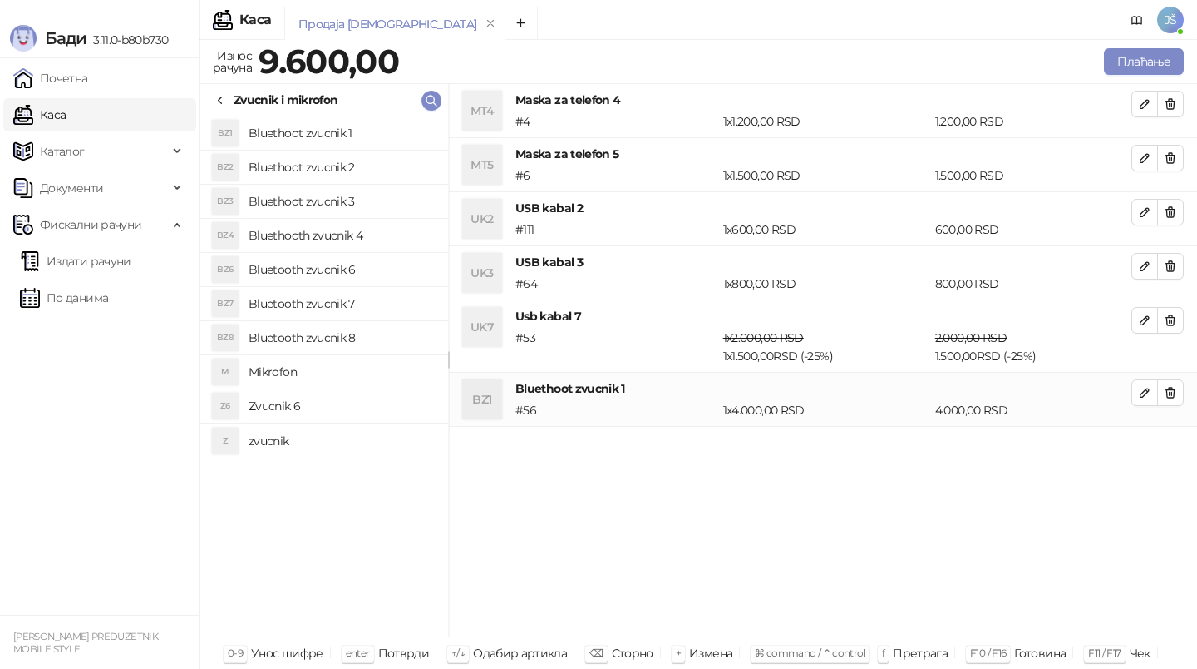
click at [333, 166] on h4 "Bluethoot zvucnik 2" at bounding box center [342, 167] width 186 height 27
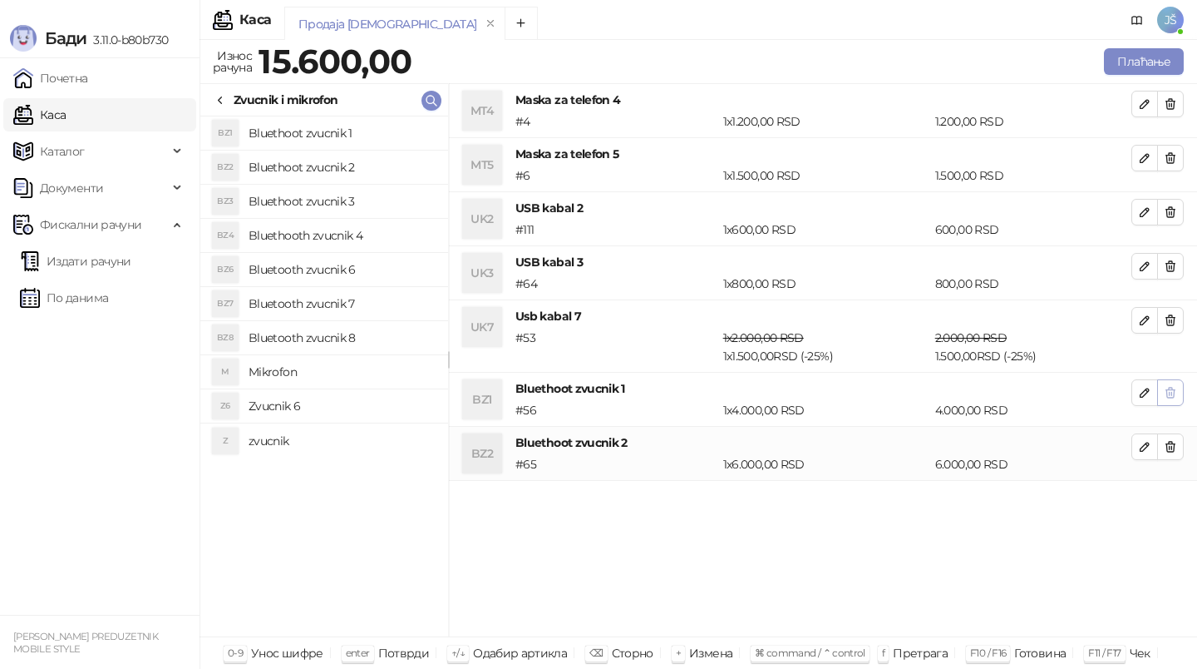
click at [1177, 397] on icon "button" at bounding box center [1170, 392] width 13 height 13
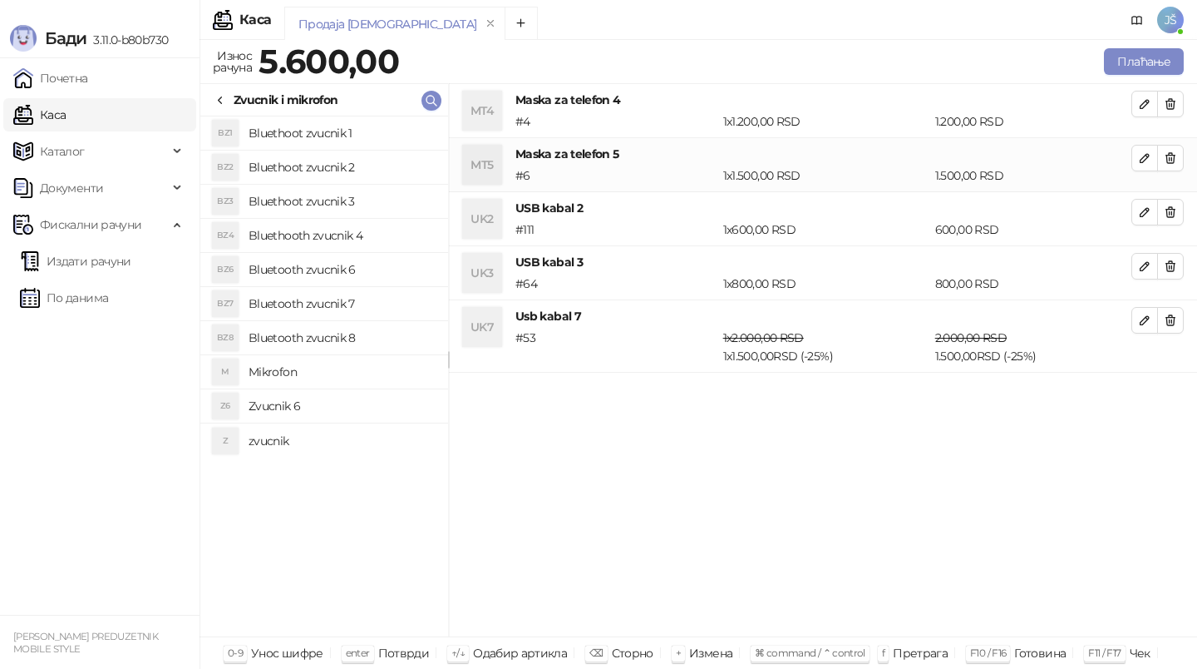
click at [347, 204] on h4 "Bluethoot zvucnik 3" at bounding box center [342, 201] width 186 height 27
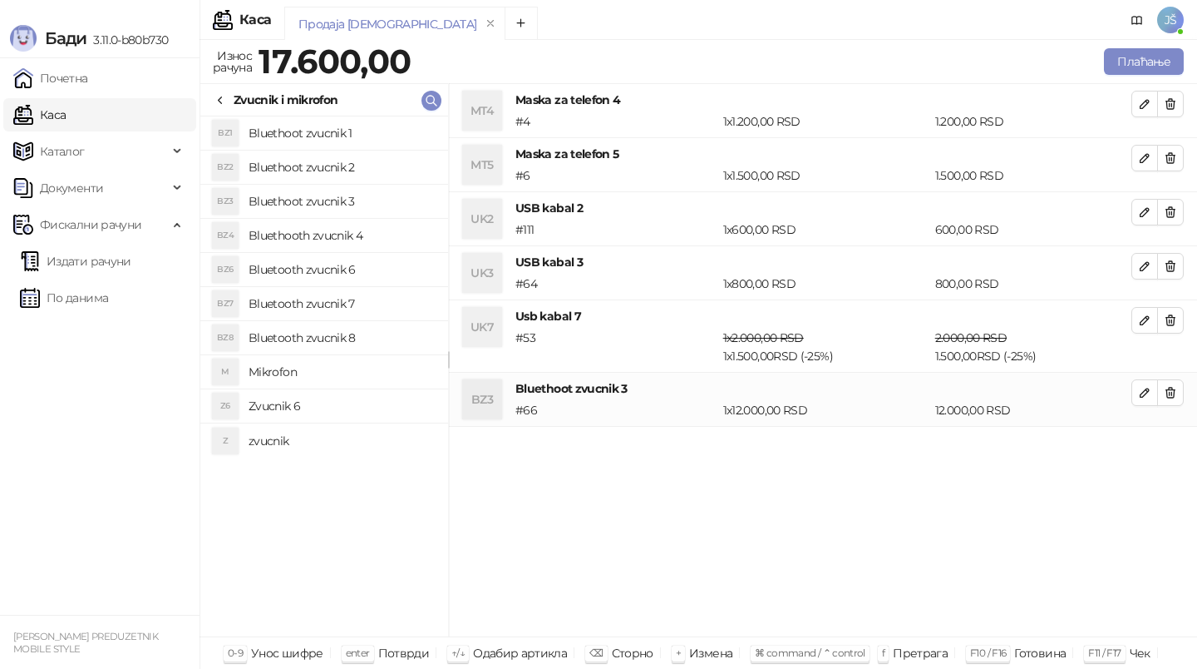
click at [355, 155] on h4 "Bluethoot zvucnik 2" at bounding box center [342, 167] width 186 height 27
click at [369, 257] on h4 "Bluetooth zvucnik 6" at bounding box center [342, 269] width 186 height 27
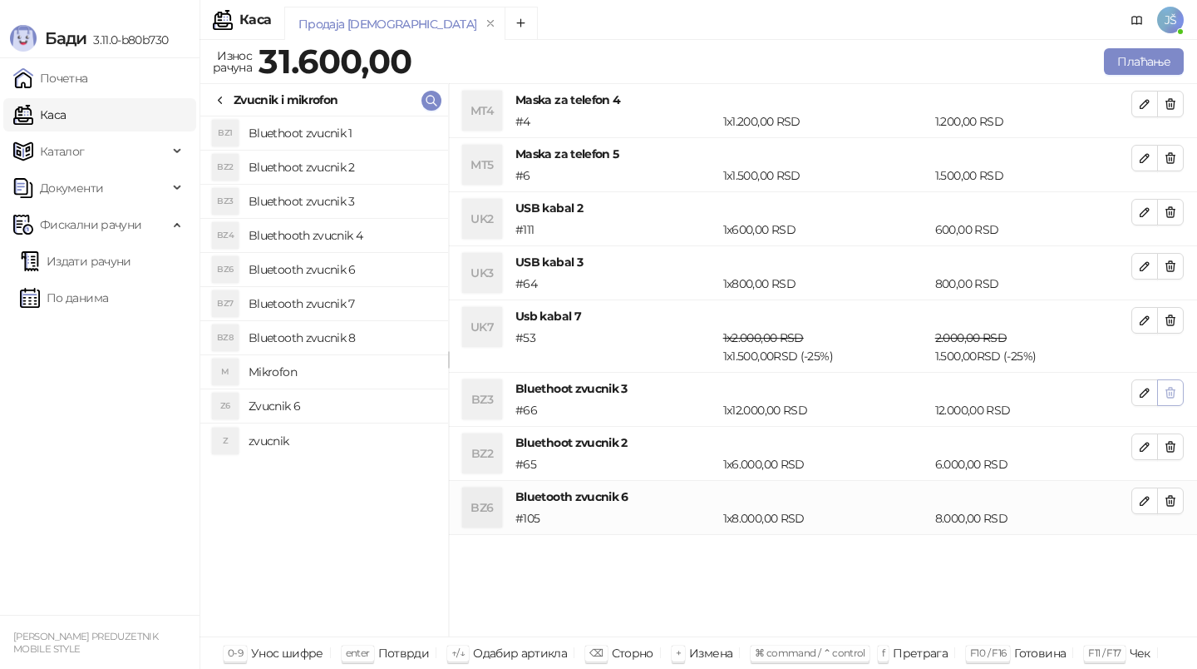
click at [1178, 401] on button "button" at bounding box center [1170, 392] width 27 height 27
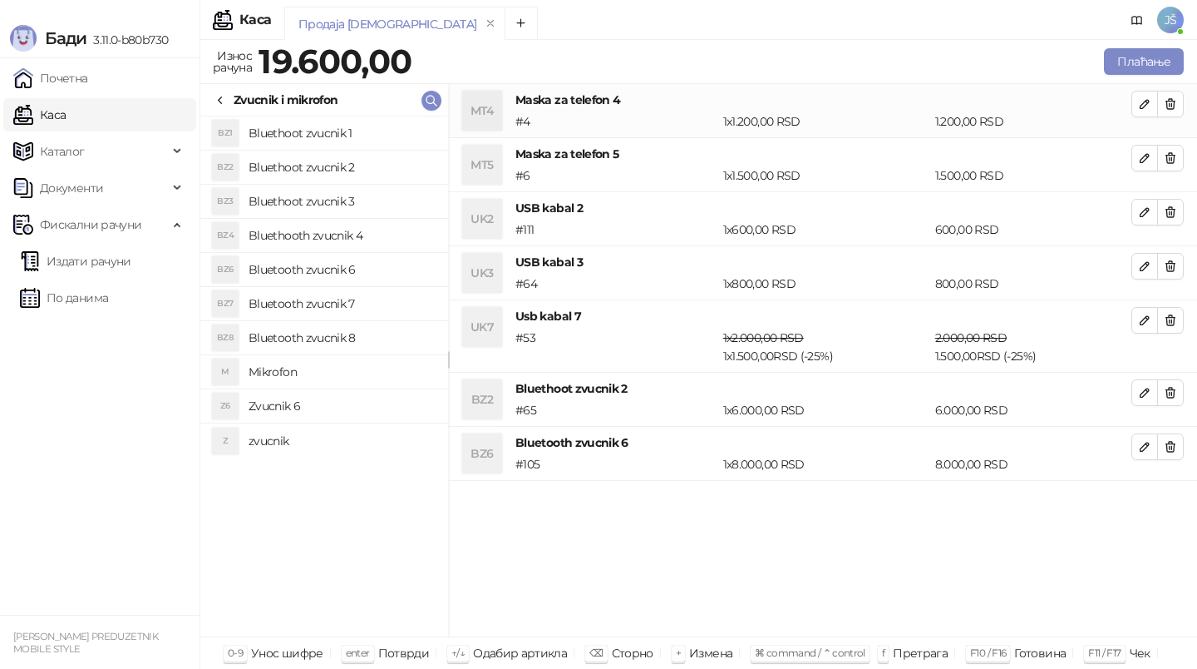
click at [1178, 401] on button "button" at bounding box center [1170, 392] width 27 height 27
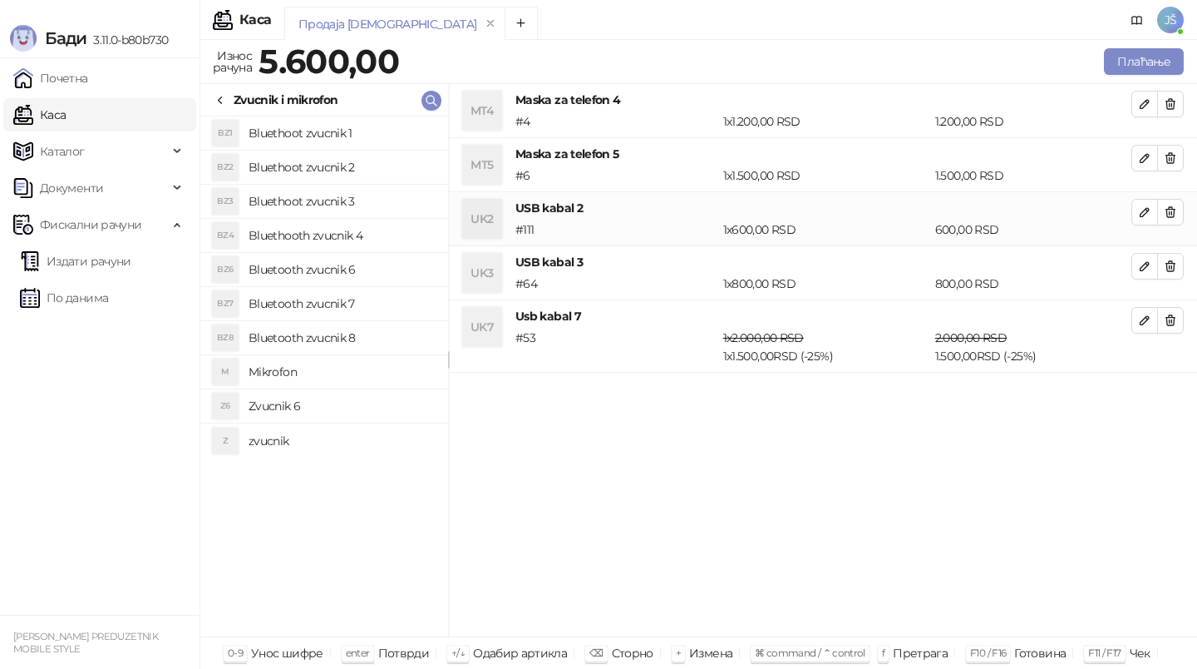
click at [226, 97] on icon at bounding box center [220, 100] width 13 height 13
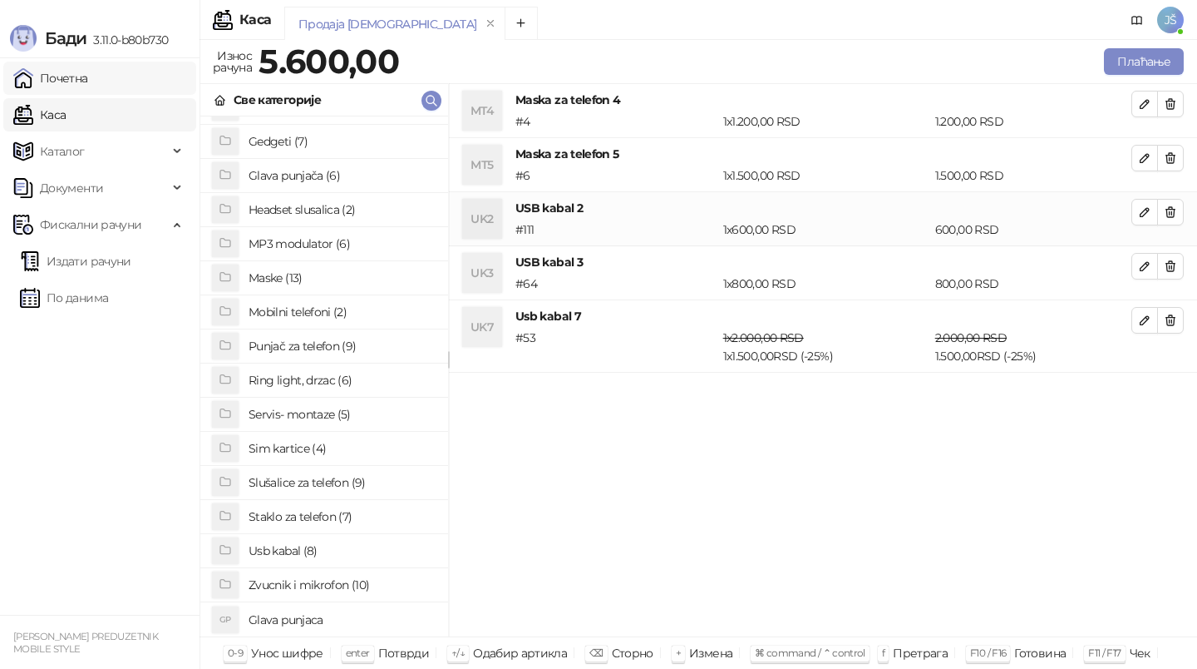
click at [88, 73] on link "Почетна" at bounding box center [50, 78] width 75 height 33
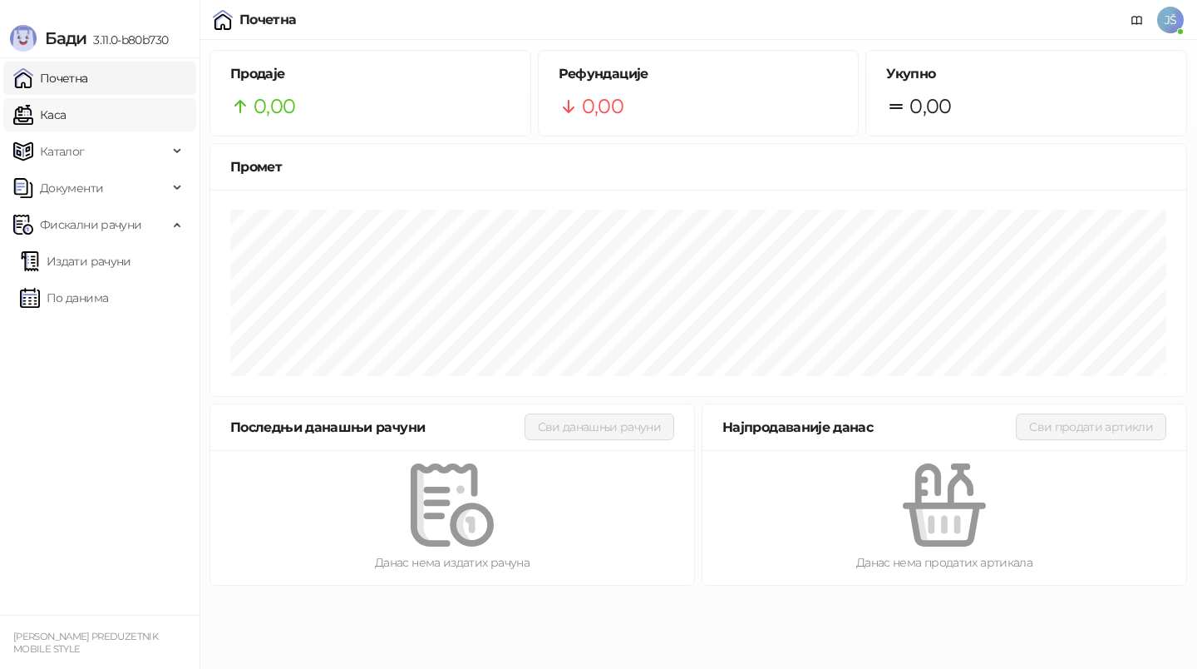
click at [66, 120] on link "Каса" at bounding box center [39, 114] width 52 height 33
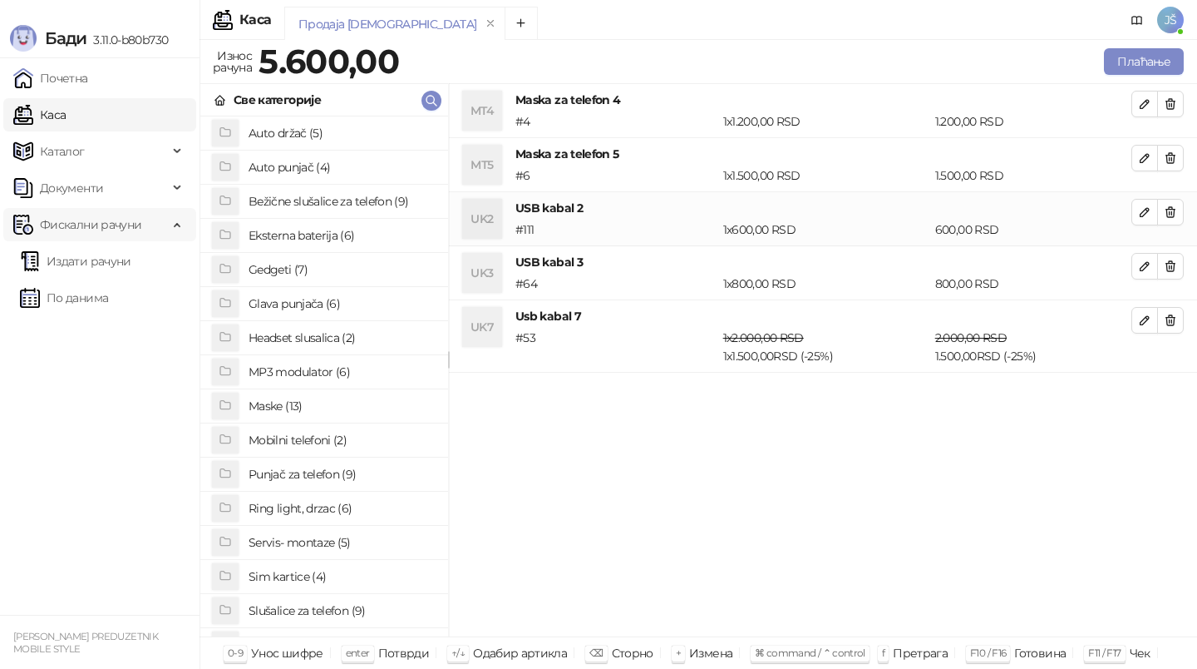
click at [144, 234] on span "Фискални рачуни" at bounding box center [90, 224] width 155 height 33
click at [160, 172] on span "Документи" at bounding box center [90, 187] width 155 height 33
click at [163, 147] on span "Каталог" at bounding box center [90, 151] width 155 height 33
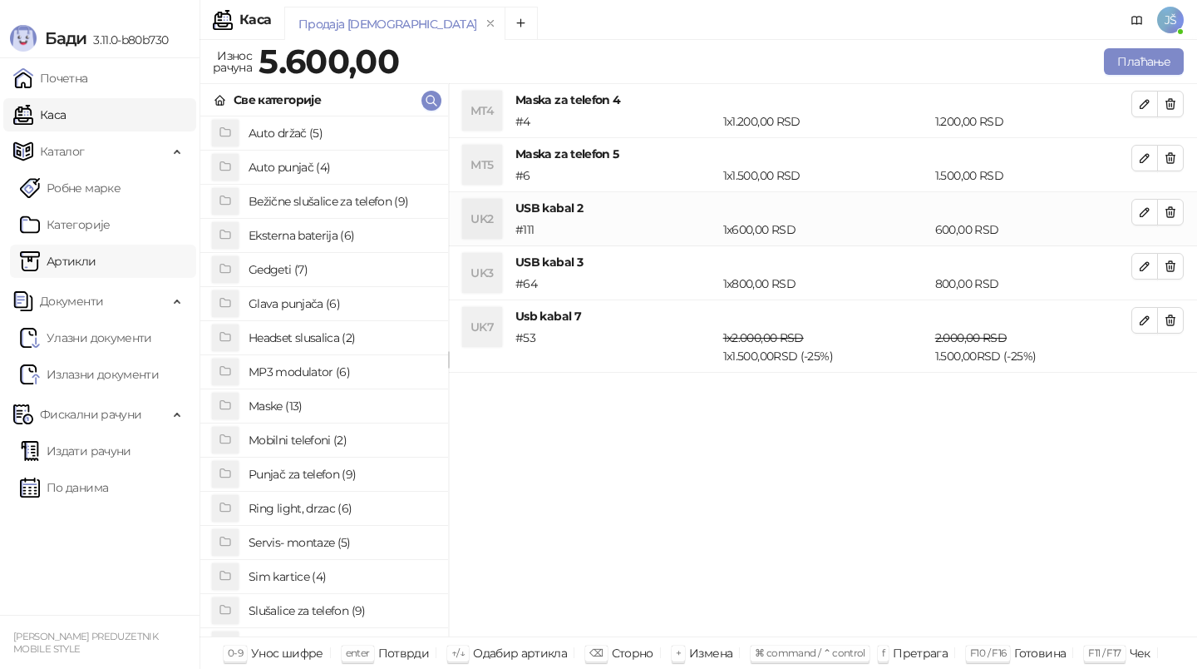
click at [96, 266] on link "Артикли" at bounding box center [58, 260] width 76 height 33
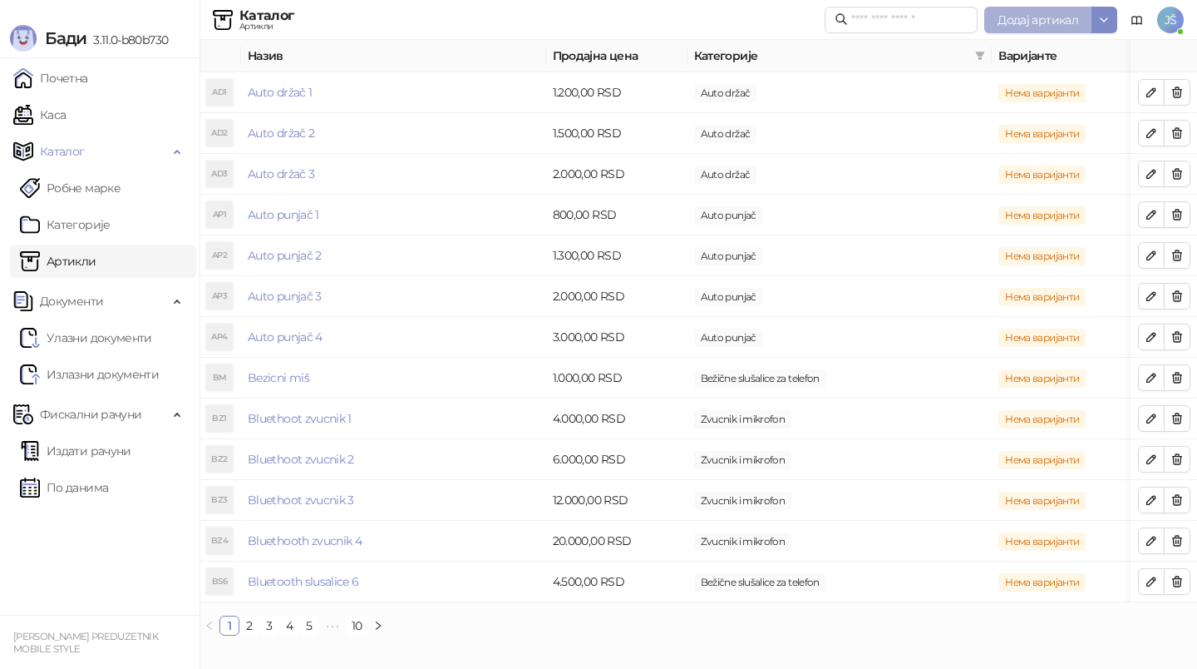
click at [1086, 23] on button "Додај артикал" at bounding box center [1037, 20] width 107 height 27
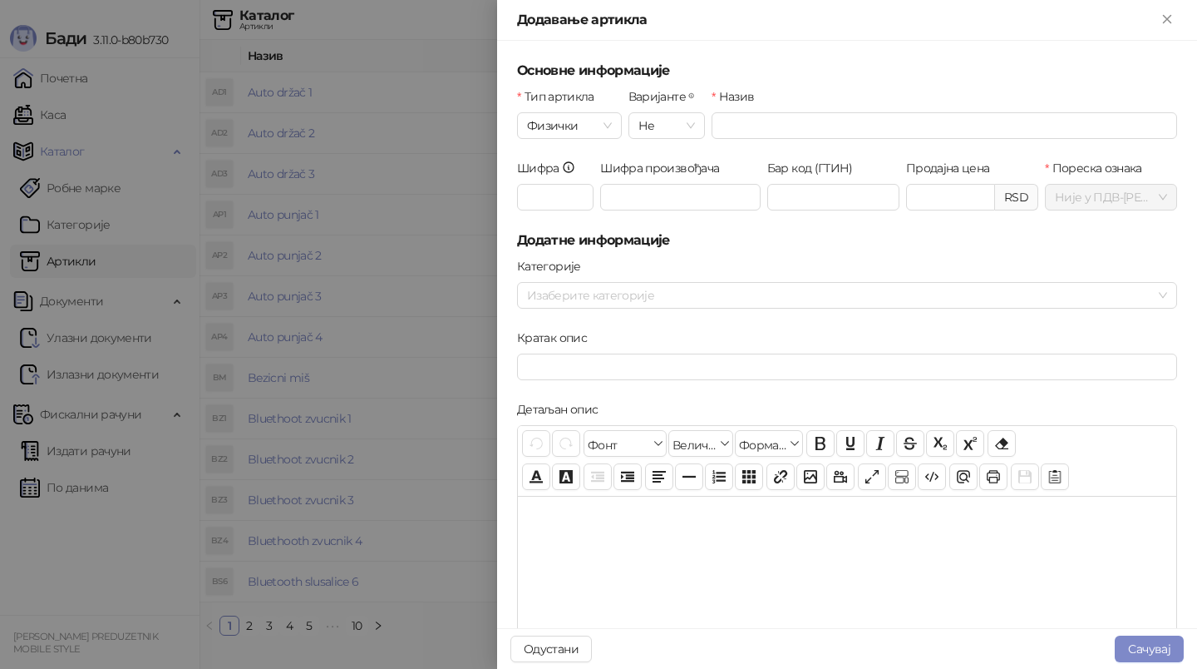
click at [1109, 20] on div at bounding box center [598, 334] width 1197 height 669
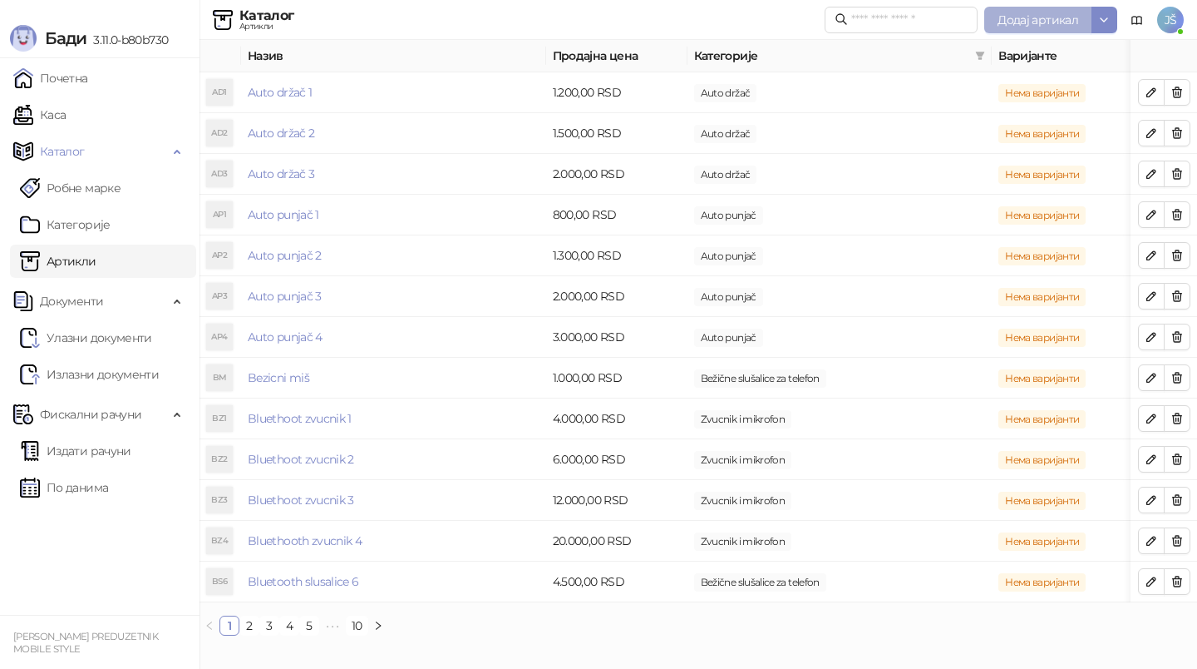
click at [1070, 17] on span "Додај артикал" at bounding box center [1038, 19] width 81 height 15
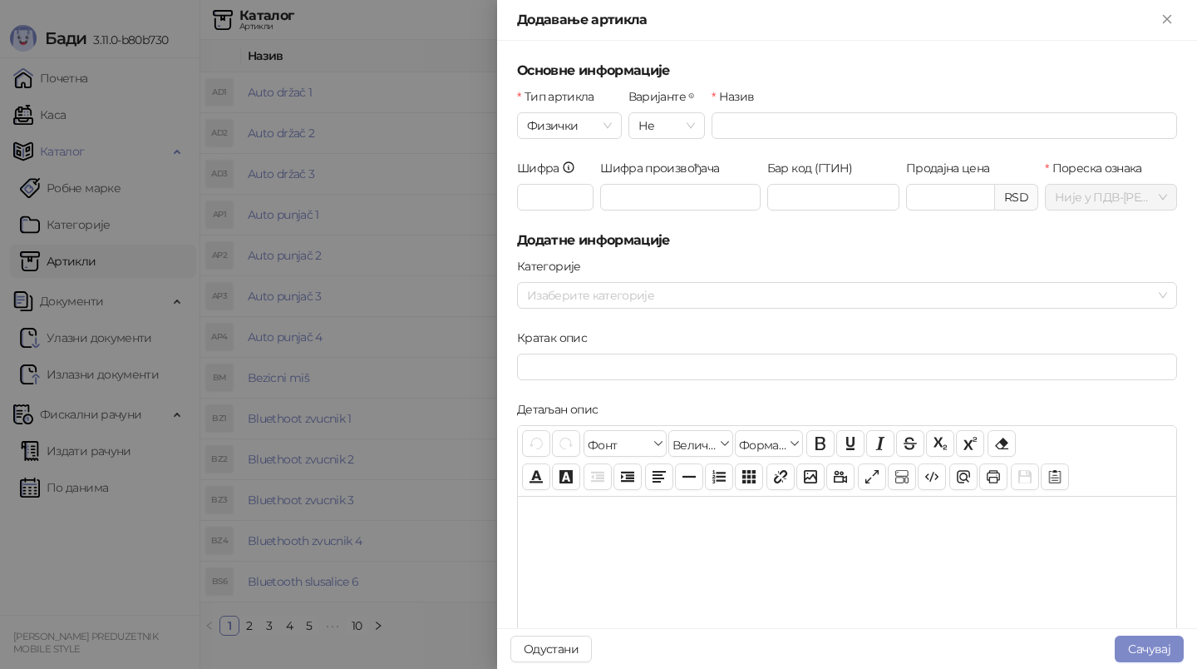
click at [415, 233] on div at bounding box center [598, 334] width 1197 height 669
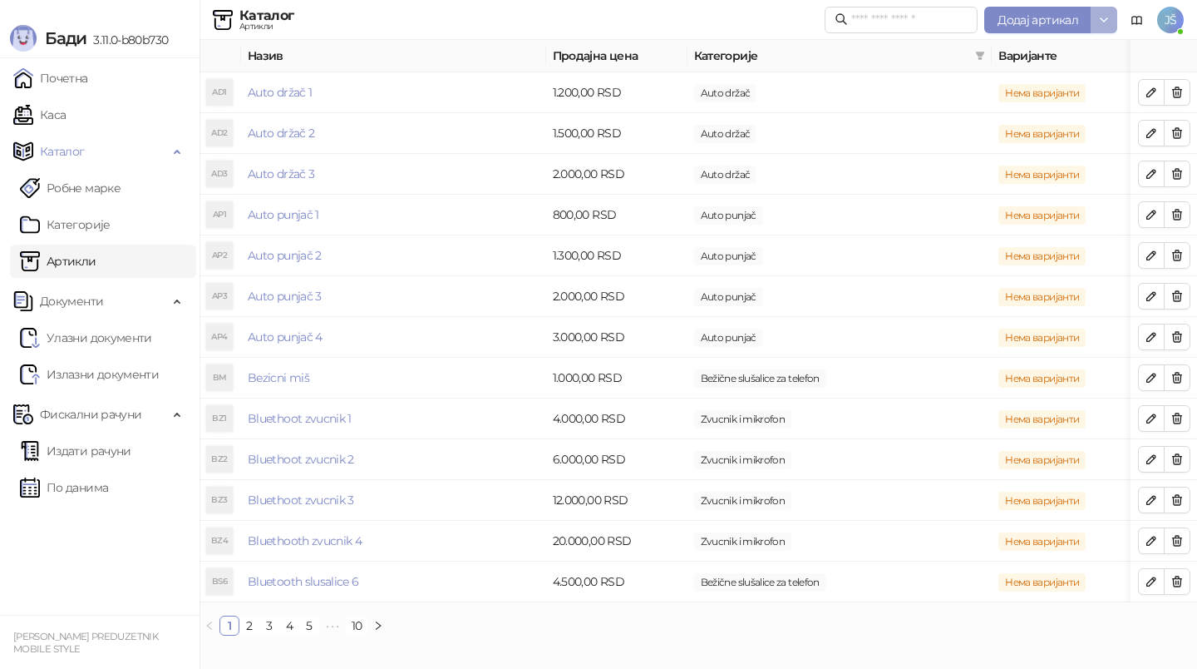
click at [1105, 21] on icon "button" at bounding box center [1104, 19] width 7 height 3
click at [65, 85] on link "Почетна" at bounding box center [50, 78] width 75 height 33
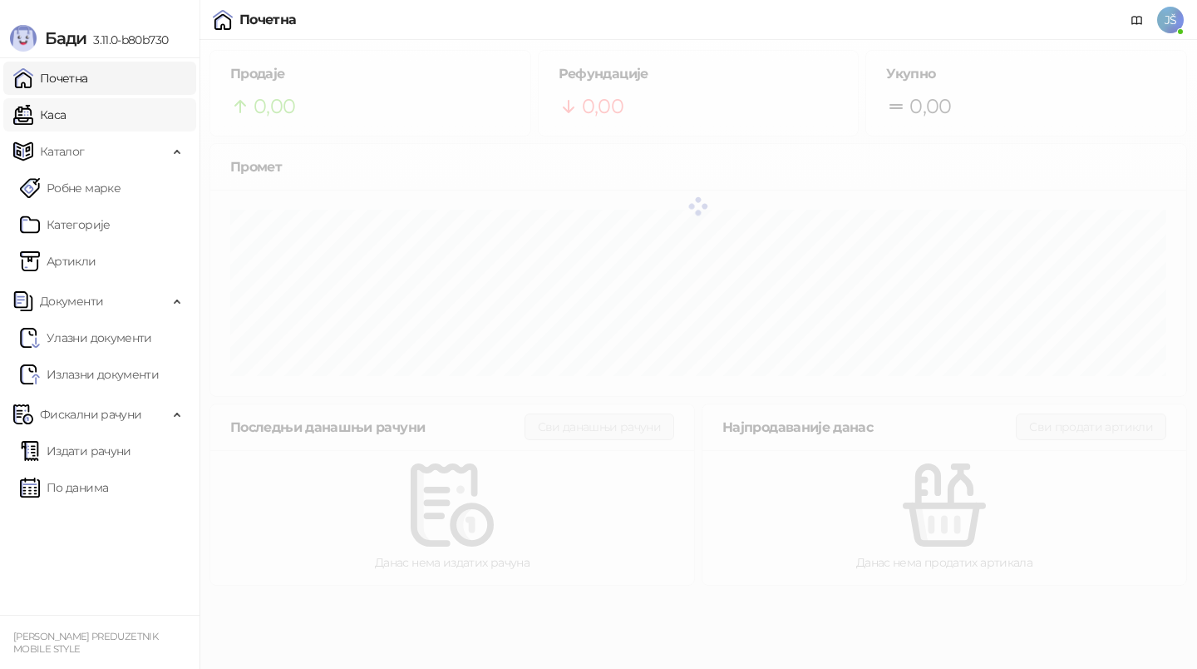
click at [66, 117] on link "Каса" at bounding box center [39, 114] width 52 height 33
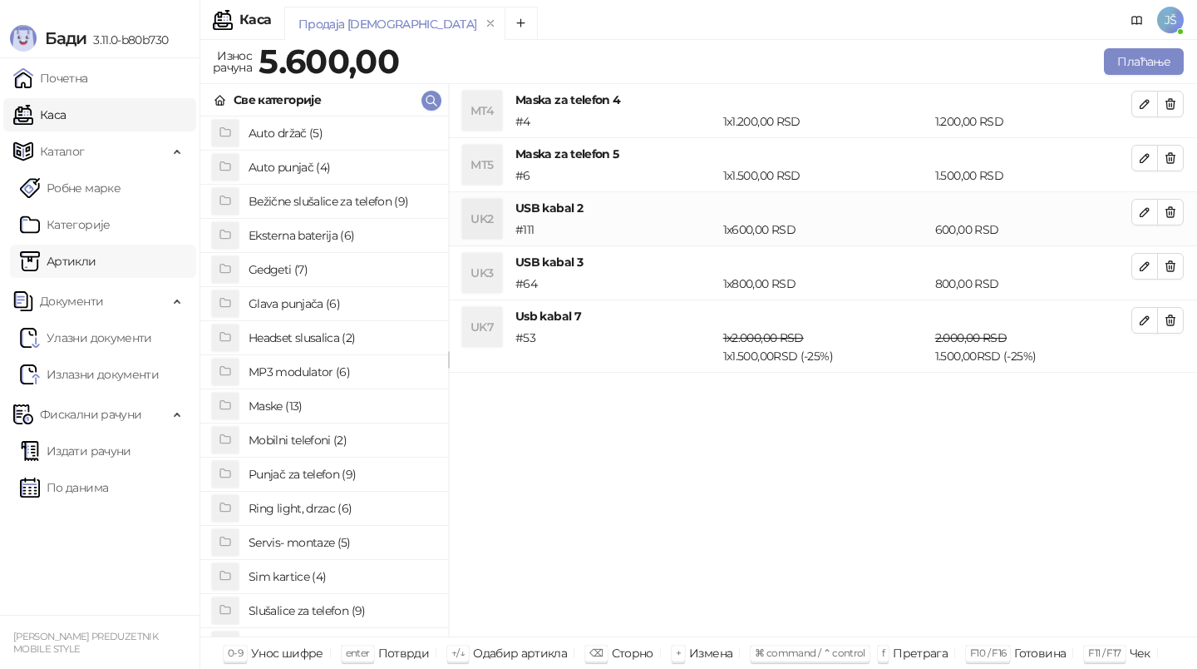
click at [81, 267] on link "Артикли" at bounding box center [58, 260] width 76 height 33
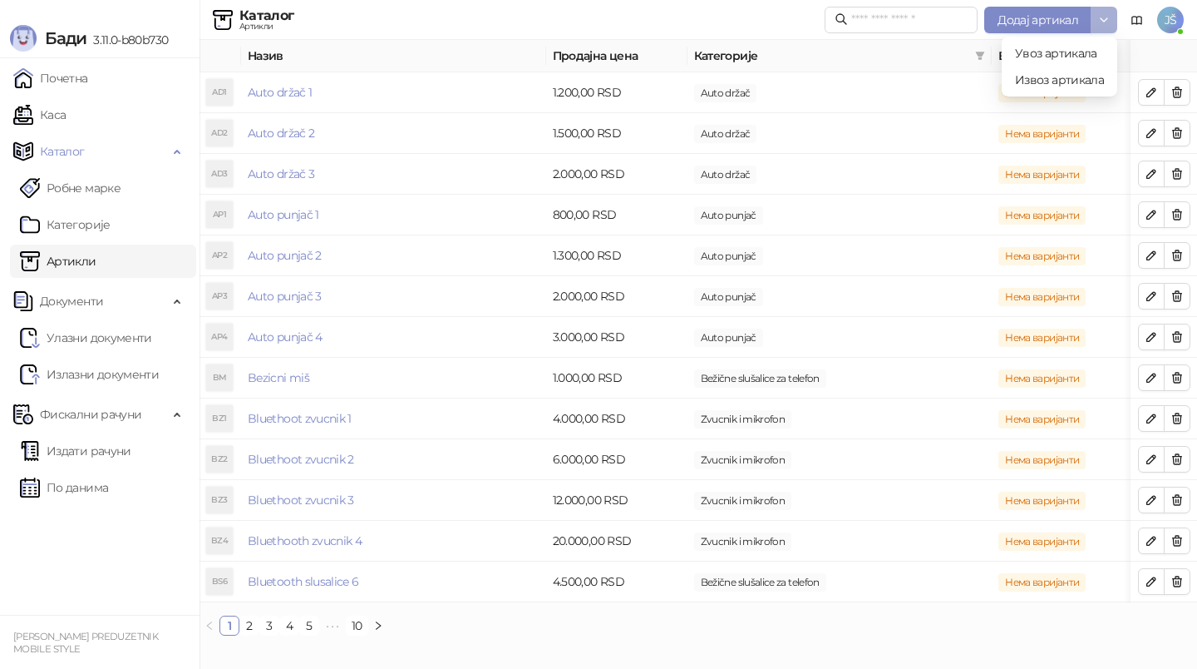
click at [1099, 13] on icon "button" at bounding box center [1104, 19] width 13 height 13
click at [936, 14] on input "text" at bounding box center [909, 20] width 116 height 18
click at [1113, 10] on button "button" at bounding box center [1104, 20] width 27 height 27
click at [1084, 51] on span "Увоз артикала" at bounding box center [1056, 53] width 82 height 15
click at [88, 88] on link "Почетна" at bounding box center [50, 78] width 75 height 33
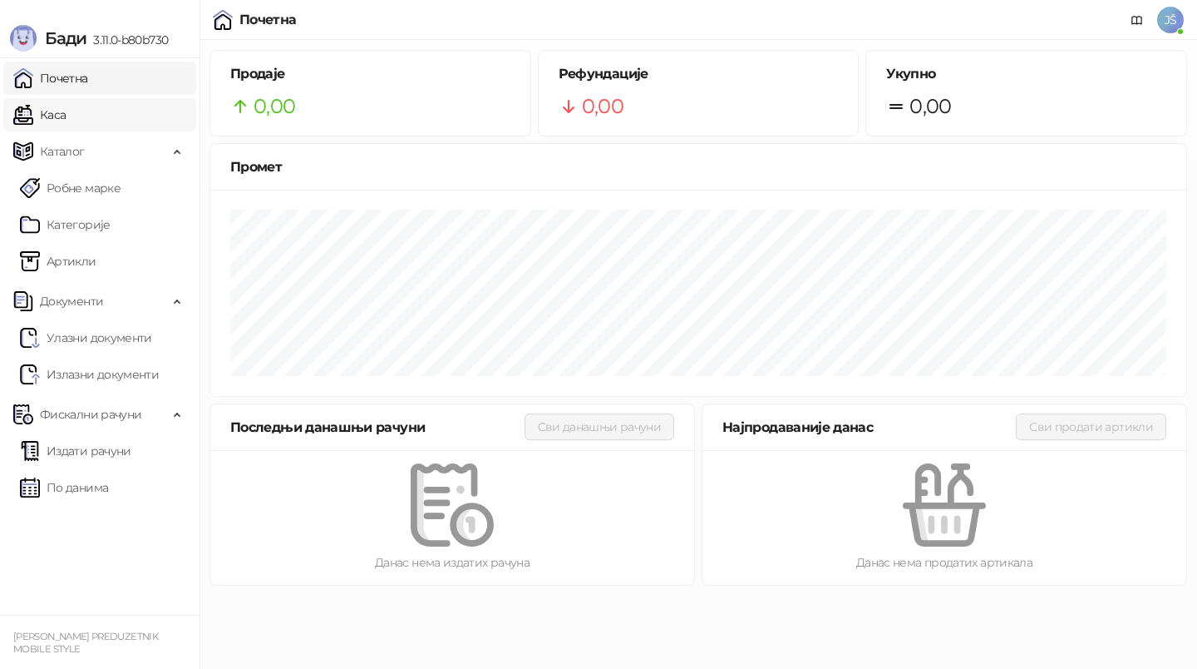
click at [66, 98] on link "Каса" at bounding box center [39, 114] width 52 height 33
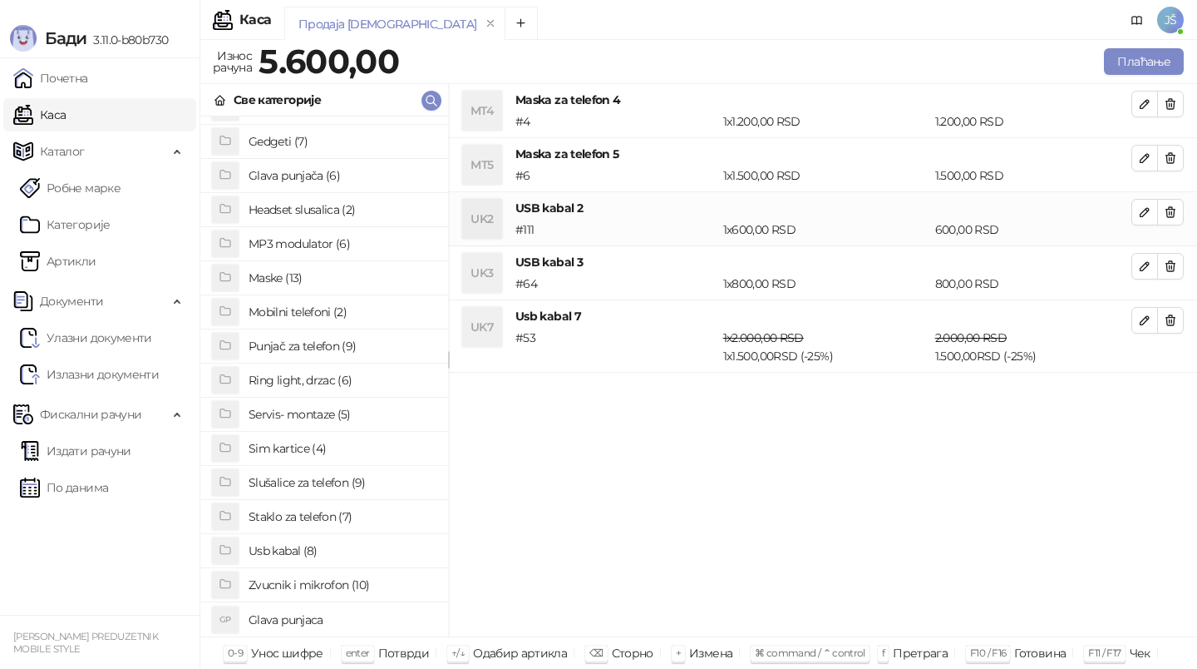
scroll to position [127, 0]
click at [341, 587] on h4 "Zvucnik i mikrofon (10)" at bounding box center [342, 585] width 186 height 27
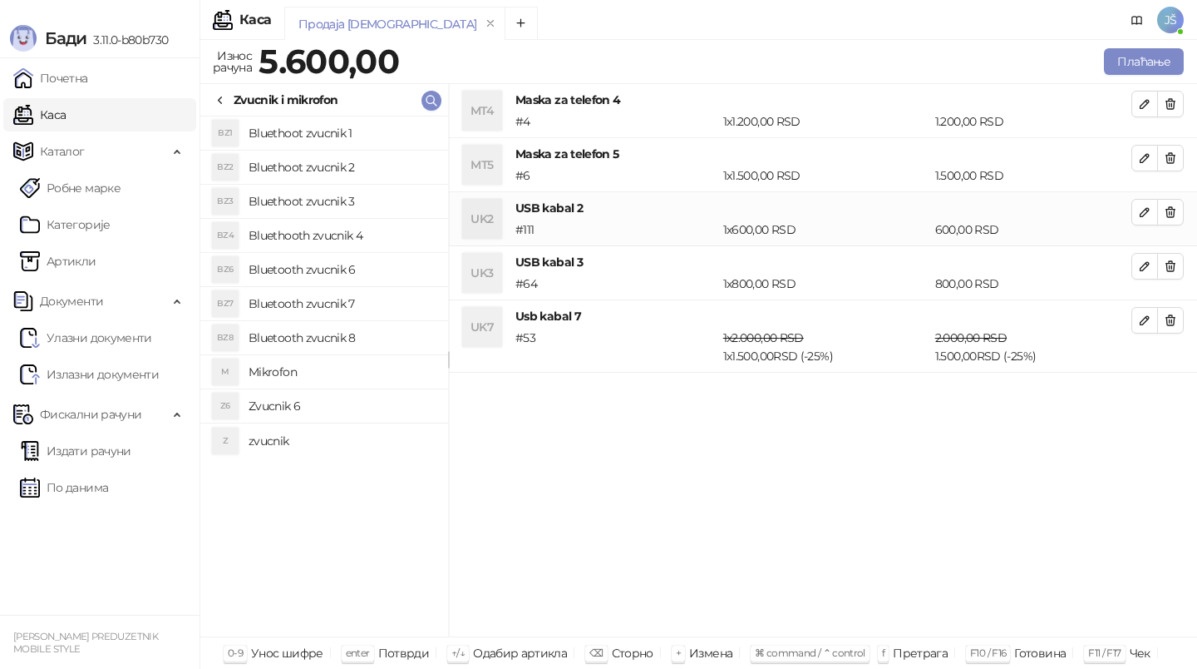
click at [330, 433] on h4 "zvucnik" at bounding box center [342, 440] width 186 height 27
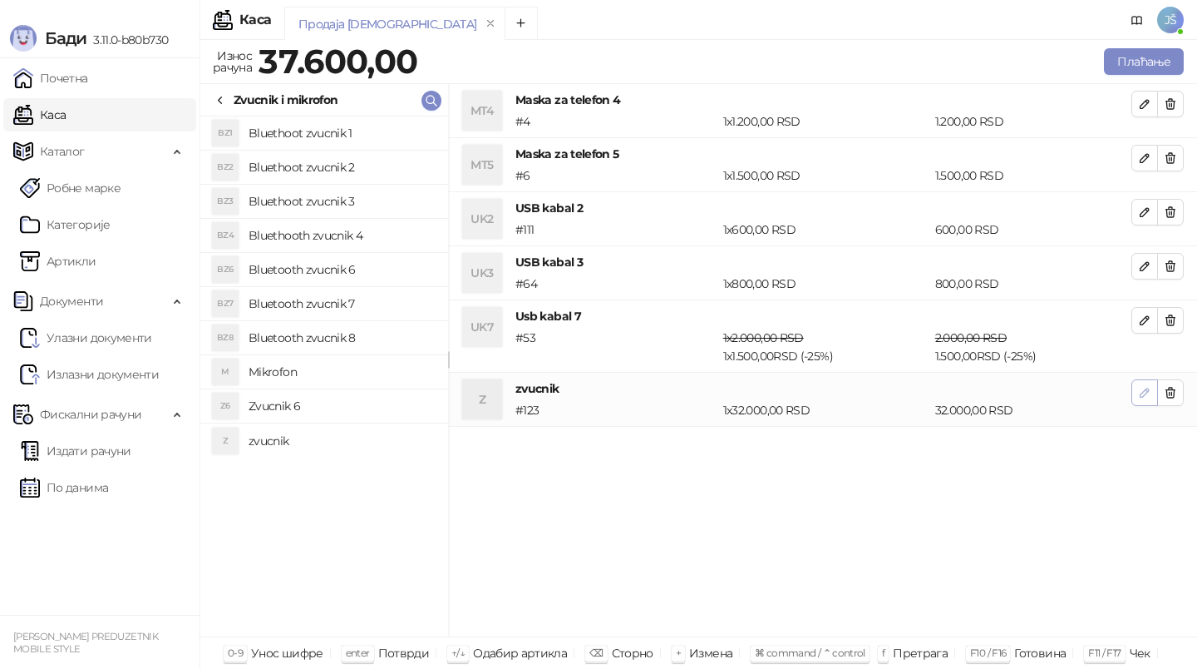
click at [1144, 388] on icon "button" at bounding box center [1144, 392] width 13 height 13
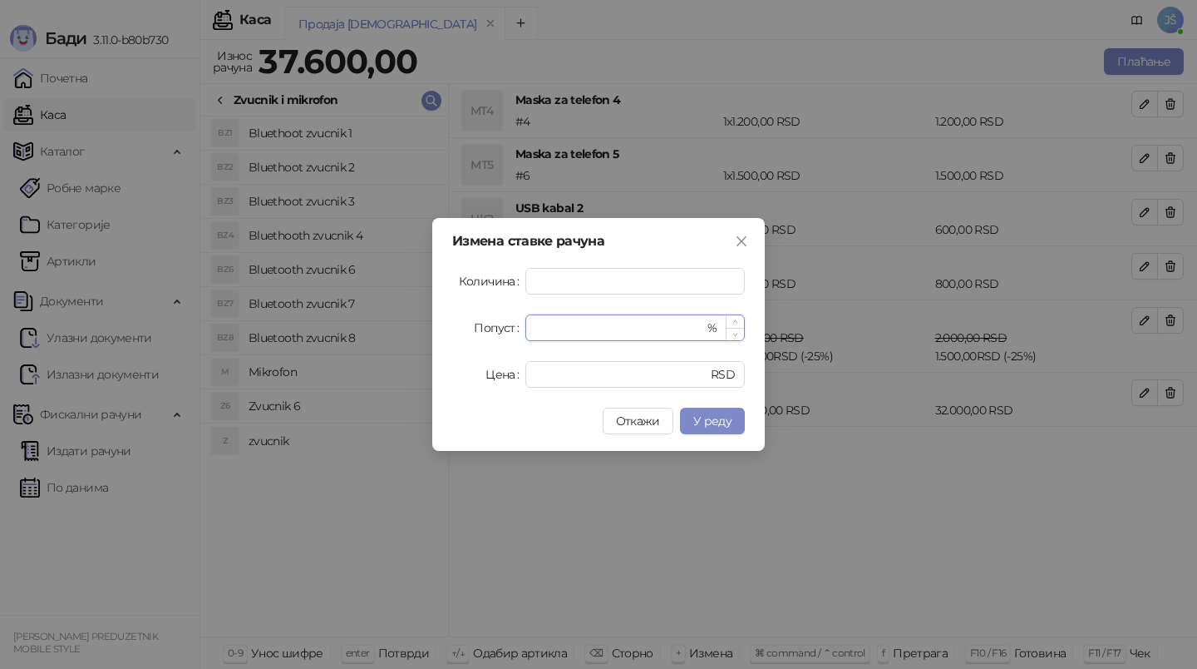
click at [679, 325] on input "*" at bounding box center [619, 327] width 169 height 25
type input "**"
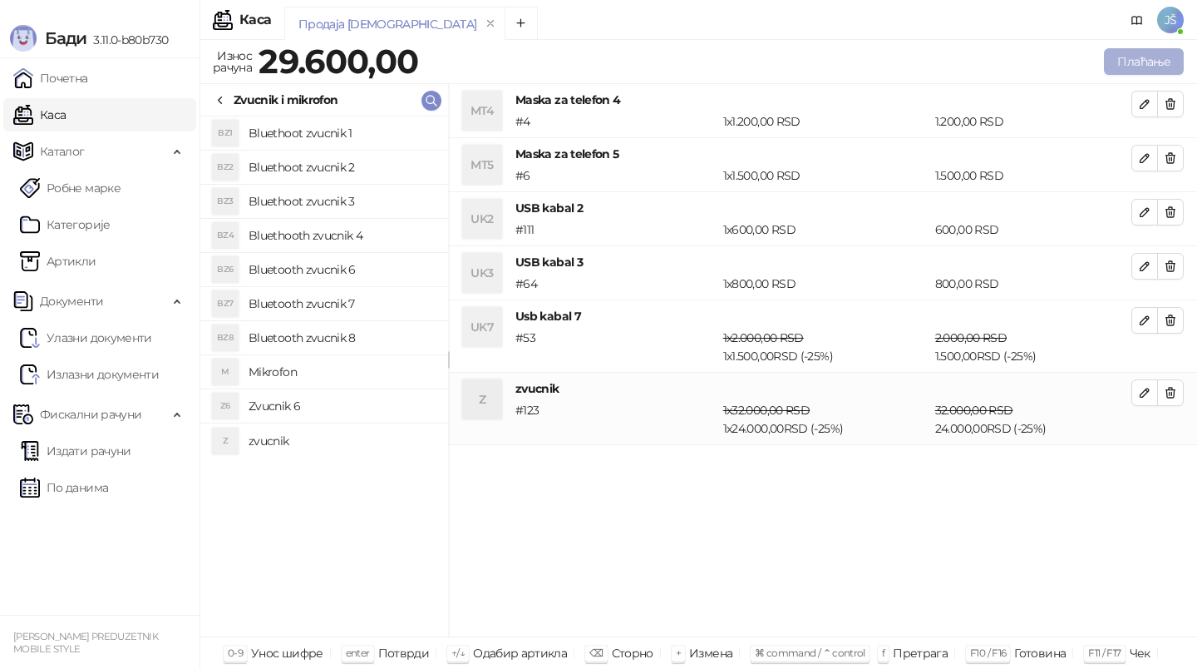
click at [1149, 54] on button "Плаћање" at bounding box center [1144, 61] width 80 height 27
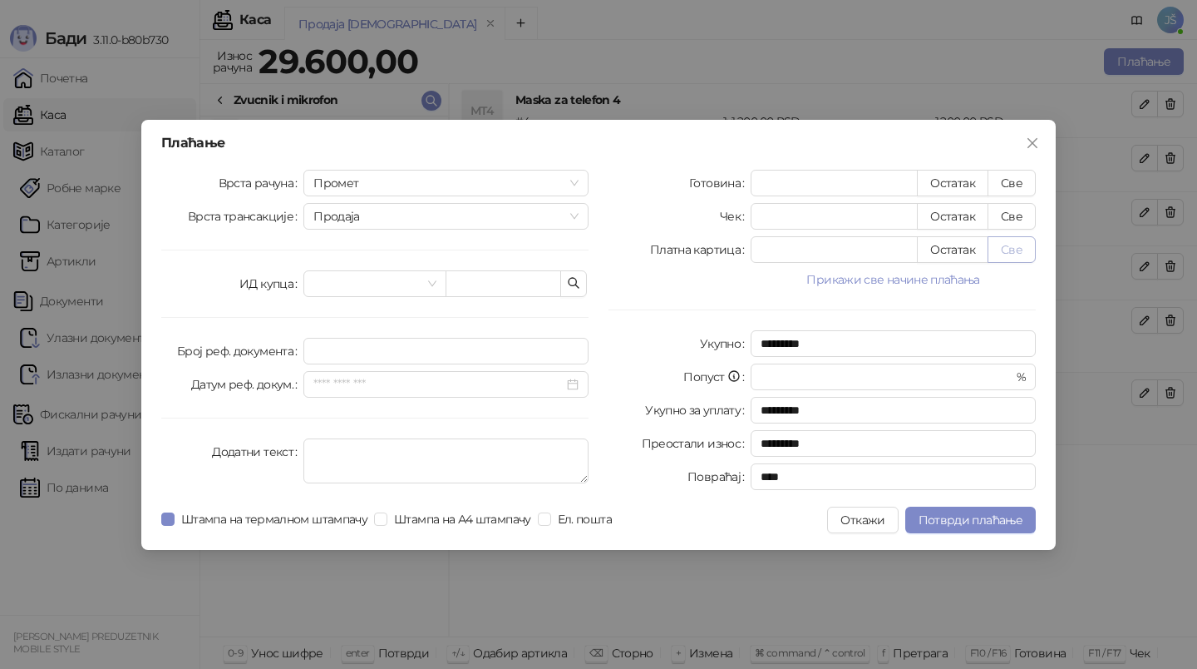
click at [1022, 244] on button "Све" at bounding box center [1012, 249] width 48 height 27
type input "*****"
type input "****"
click at [1001, 522] on span "Потврди плаћање" at bounding box center [971, 519] width 104 height 15
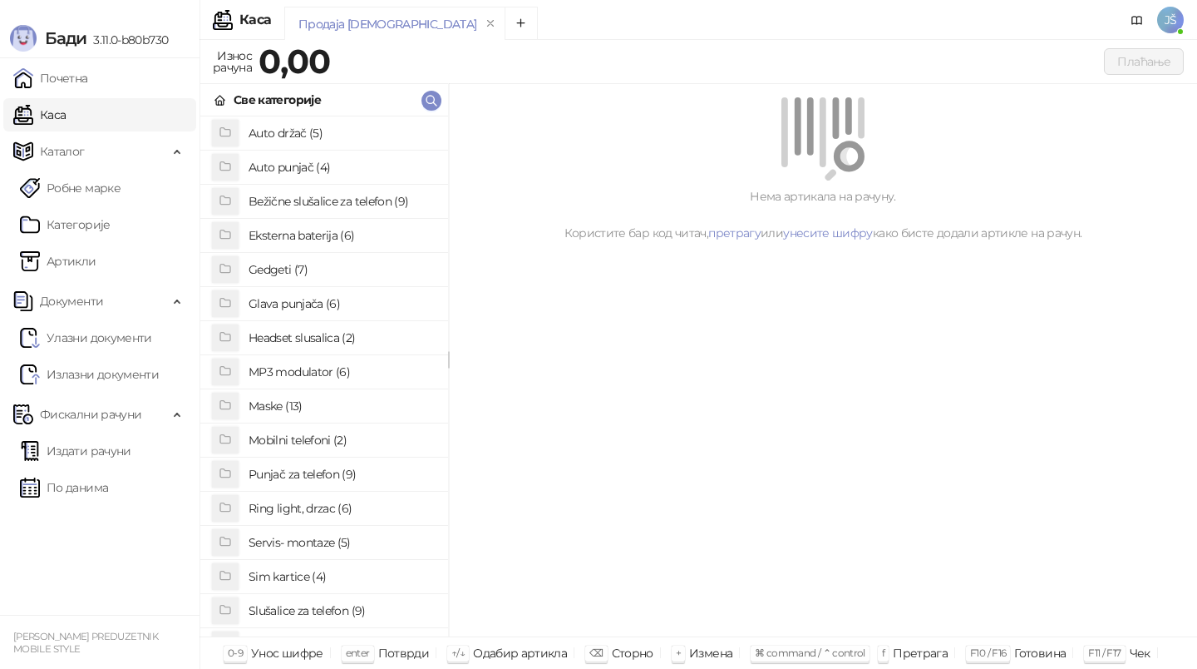
click at [34, 15] on div "Бади 3.11.0-b80b730" at bounding box center [100, 29] width 200 height 58
